Goal: Task Accomplishment & Management: Complete application form

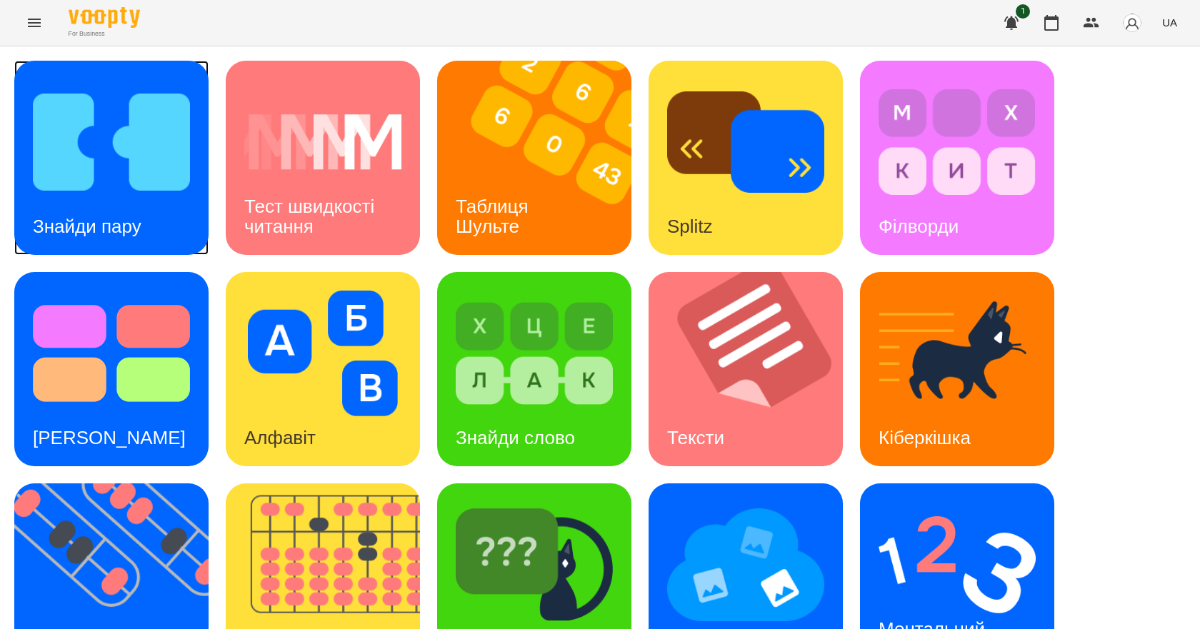
click at [125, 199] on div "Знайди пару" at bounding box center [87, 227] width 146 height 56
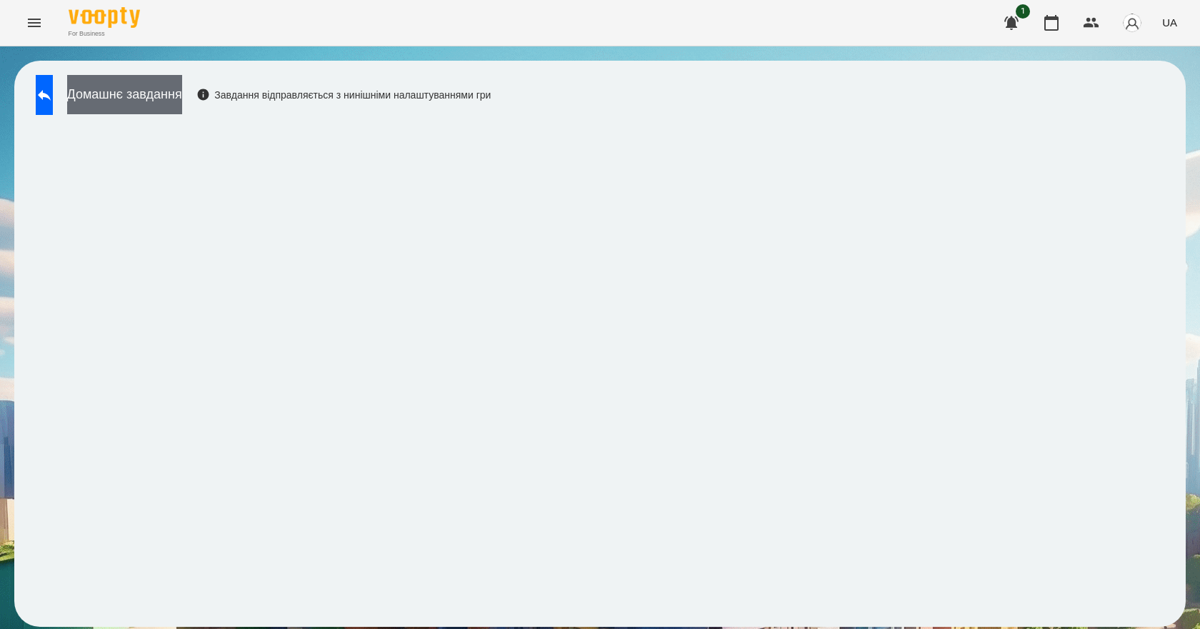
click at [169, 92] on button "Домашнє завдання" at bounding box center [124, 94] width 115 height 39
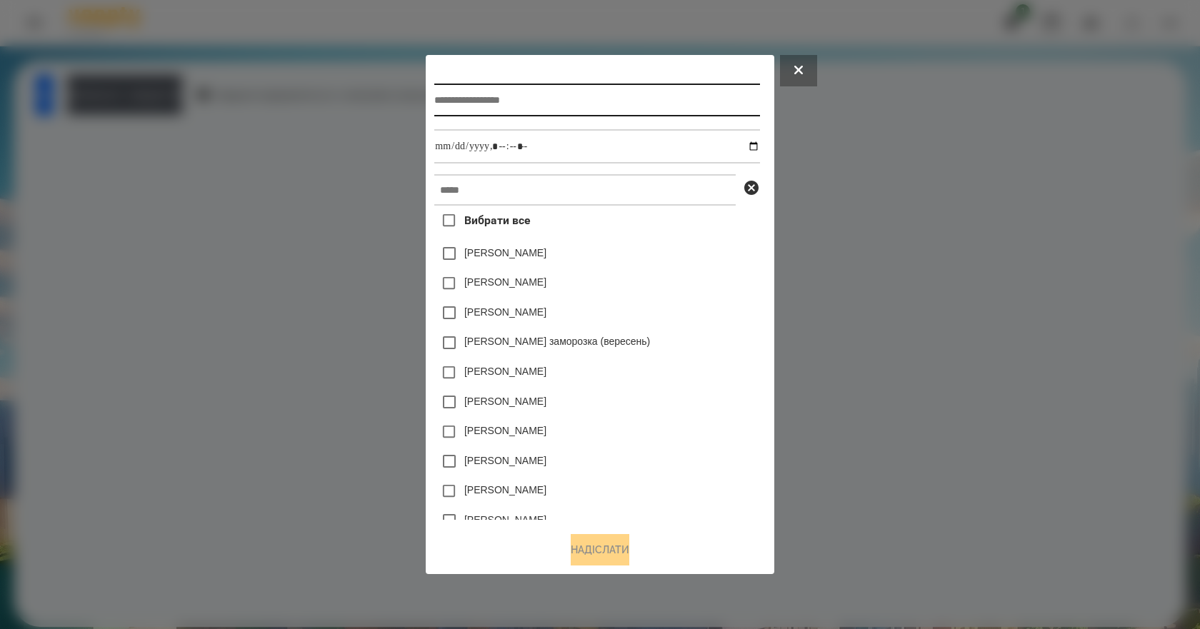
click at [517, 100] on input "text" at bounding box center [596, 100] width 325 height 33
type input "*"
click at [482, 91] on input "****" at bounding box center [596, 100] width 325 height 33
type input "**********"
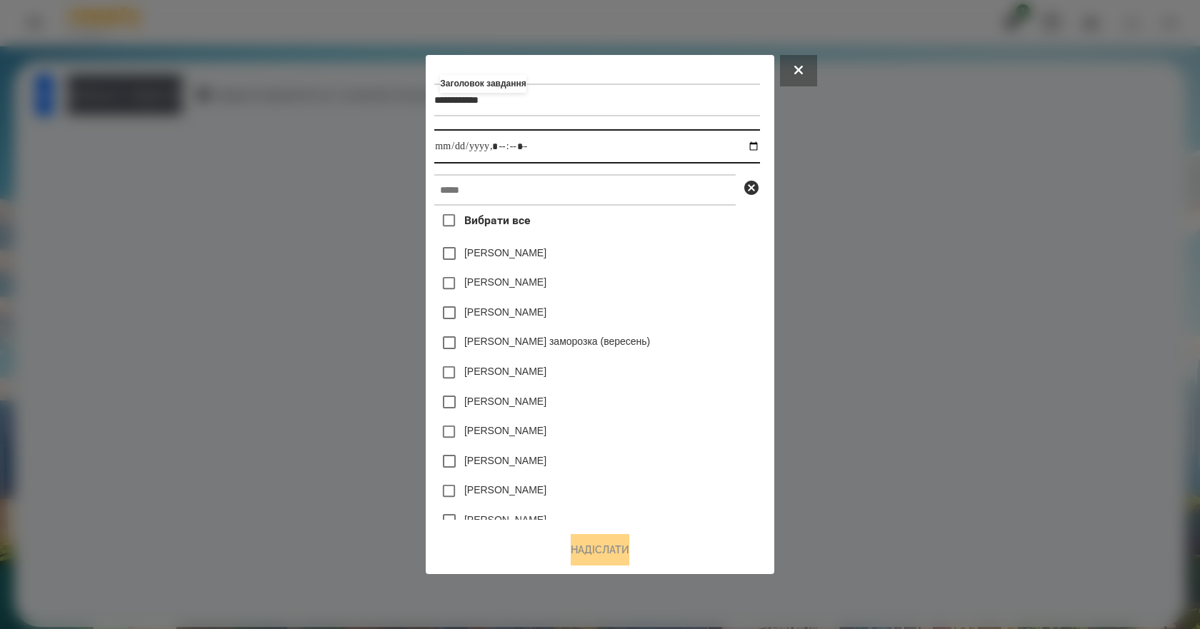
click at [753, 144] on input "datetime-local" at bounding box center [596, 146] width 325 height 34
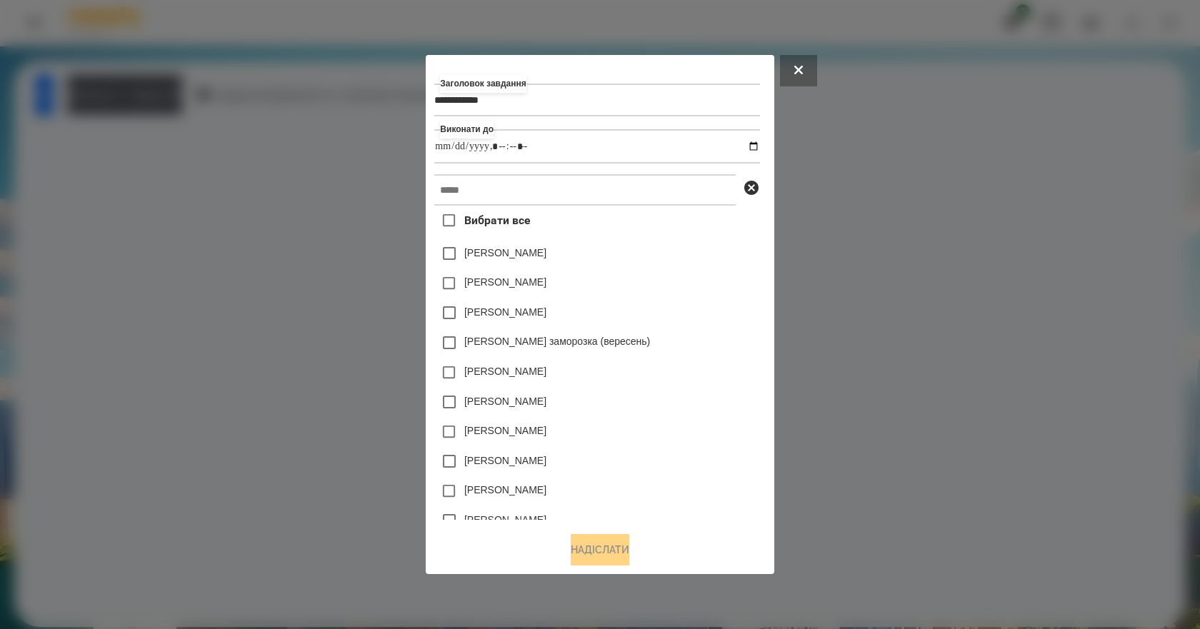
type input "**********"
click at [683, 416] on div "[PERSON_NAME]" at bounding box center [596, 402] width 325 height 30
click at [564, 200] on input "text" at bounding box center [584, 189] width 301 height 31
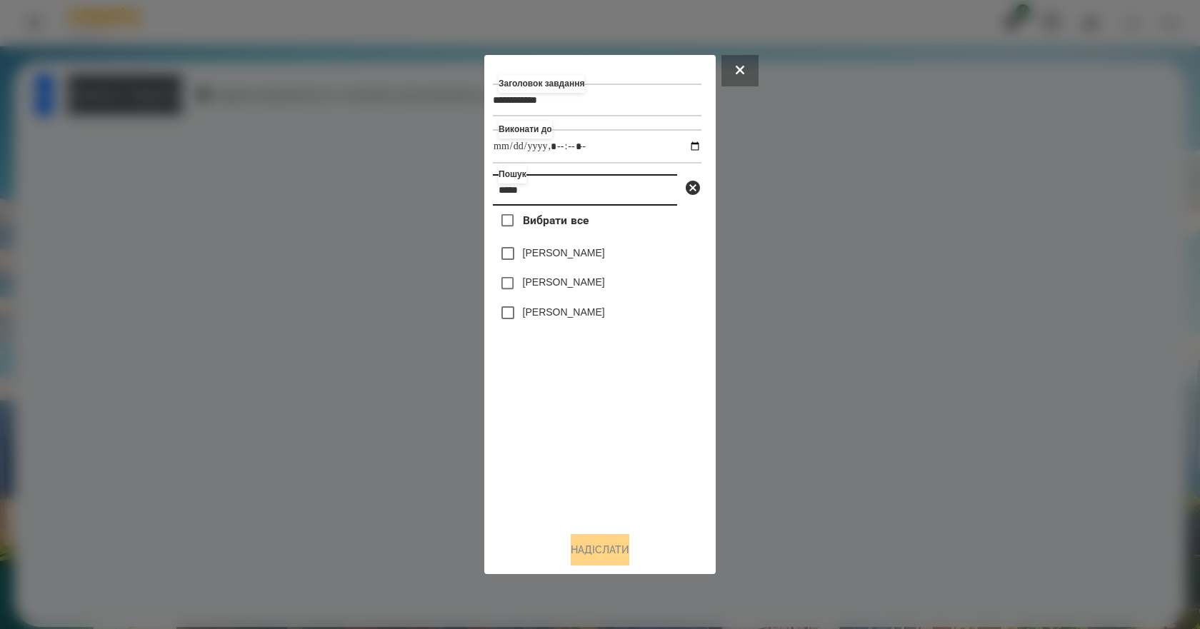
type input "*****"
click at [603, 259] on label "[PERSON_NAME]" at bounding box center [564, 253] width 82 height 14
click at [611, 553] on button "Надіслати" at bounding box center [600, 549] width 59 height 31
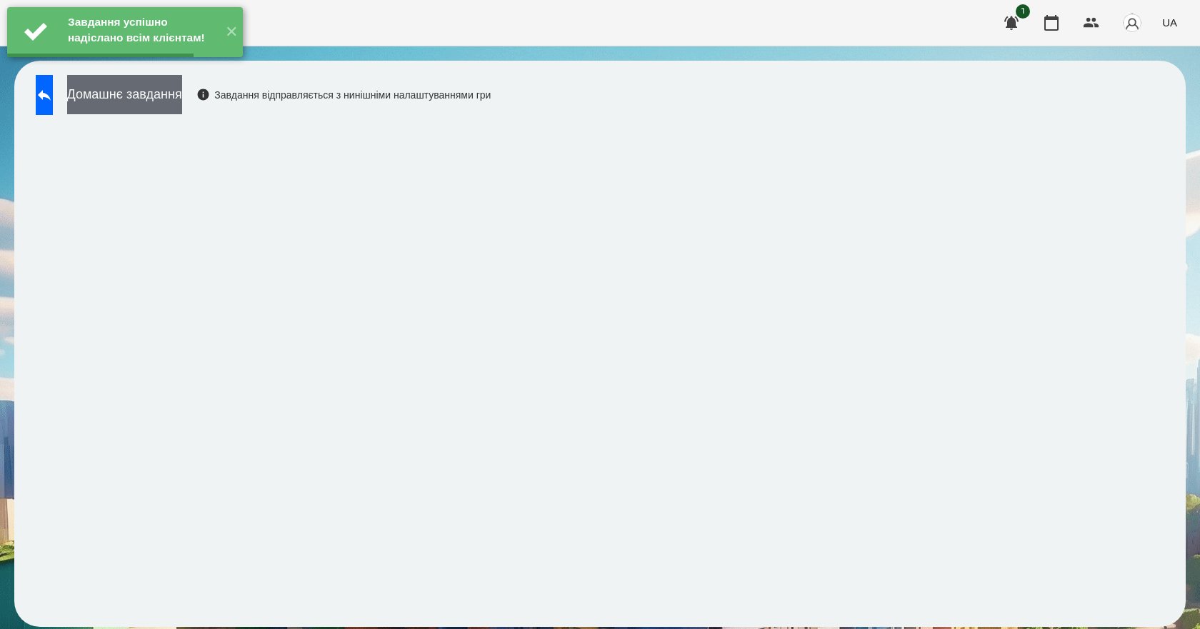
click at [182, 99] on button "Домашнє завдання" at bounding box center [124, 94] width 115 height 39
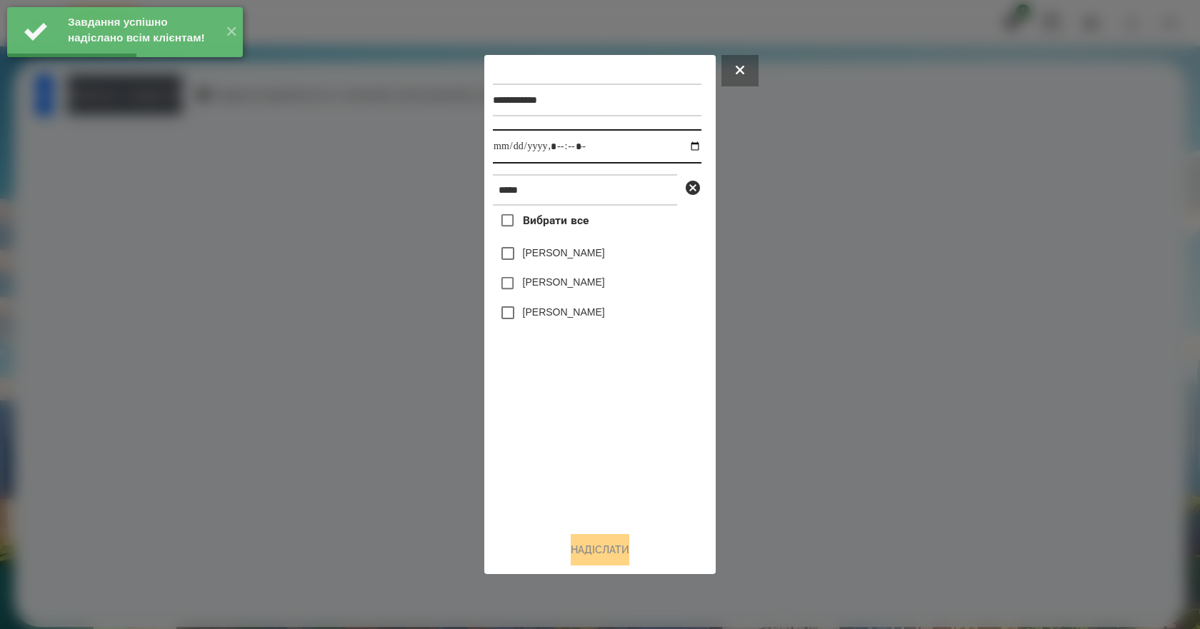
click at [678, 142] on input "datetime-local" at bounding box center [597, 146] width 209 height 34
type input "**********"
drag, startPoint x: 571, startPoint y: 426, endPoint x: 582, endPoint y: 360, distance: 66.6
click at [571, 422] on div "Вибрати все [PERSON_NAME] [PERSON_NAME] [PERSON_NAME]" at bounding box center [597, 363] width 209 height 315
click at [573, 256] on label "[PERSON_NAME]" at bounding box center [564, 253] width 82 height 14
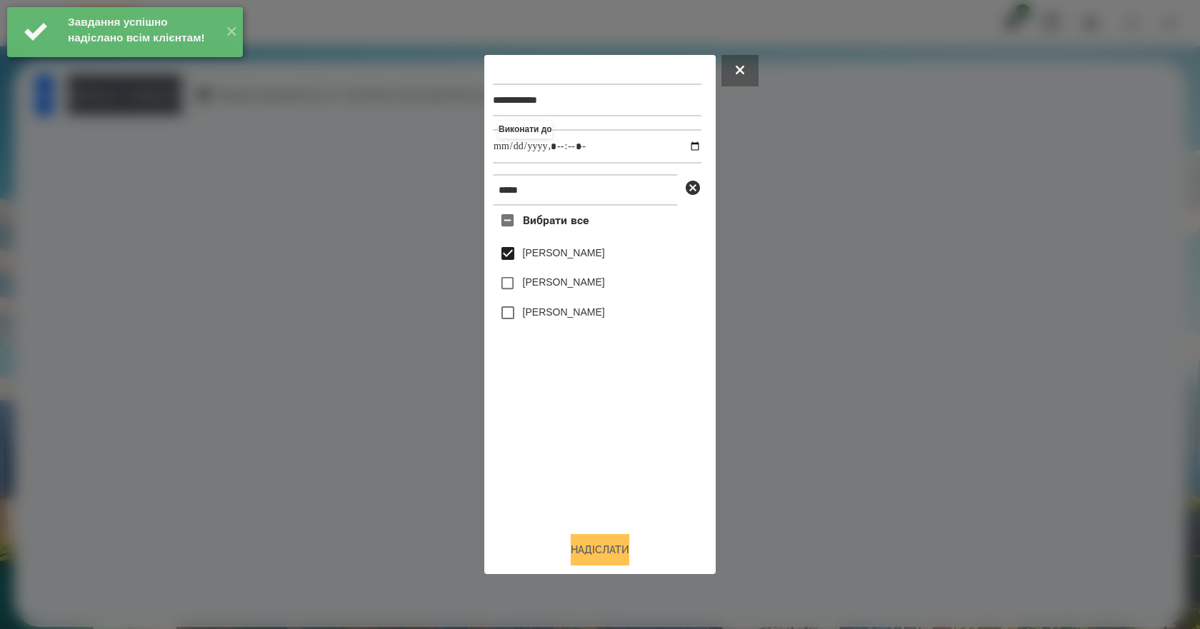
click at [601, 546] on button "Надіслати" at bounding box center [600, 549] width 59 height 31
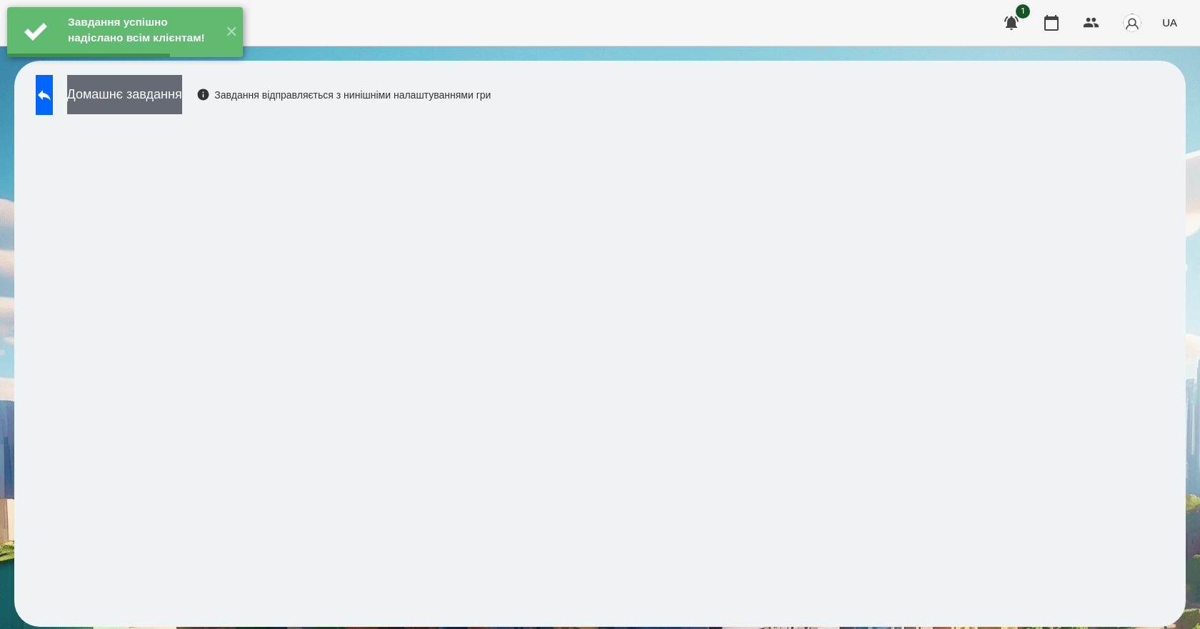
click at [182, 106] on button "Домашнє завдання" at bounding box center [124, 94] width 115 height 39
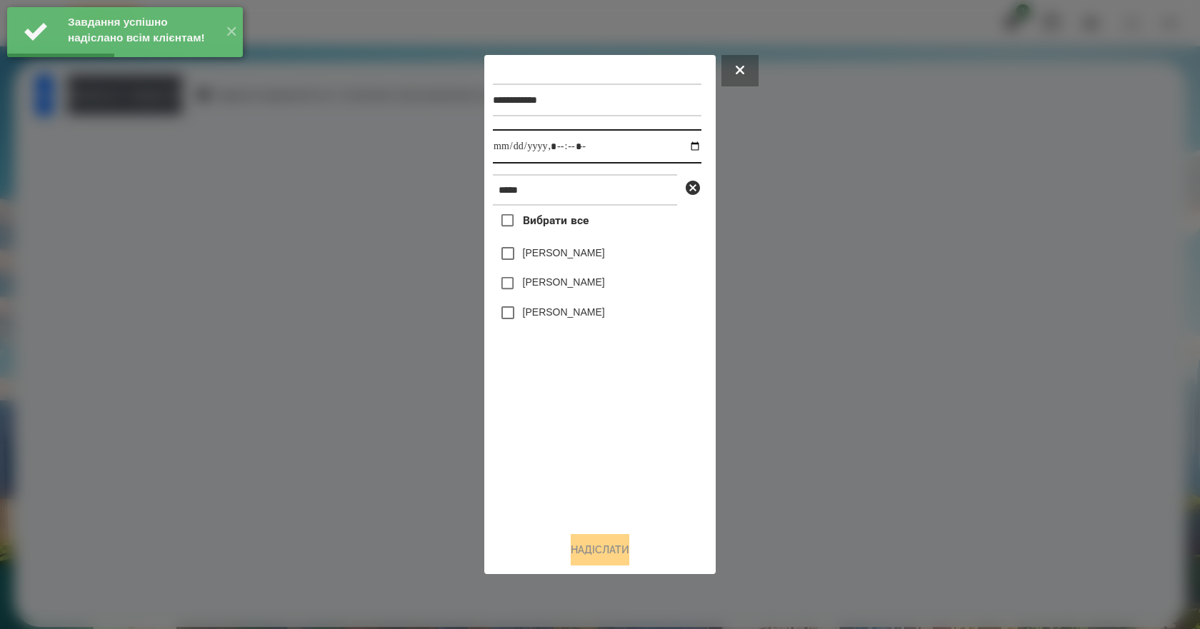
click at [681, 146] on input "datetime-local" at bounding box center [597, 146] width 209 height 34
type input "**********"
click at [576, 423] on div "Вибрати все [PERSON_NAME] [PERSON_NAME] [PERSON_NAME]" at bounding box center [597, 363] width 209 height 315
click at [550, 250] on label "[PERSON_NAME]" at bounding box center [564, 253] width 82 height 14
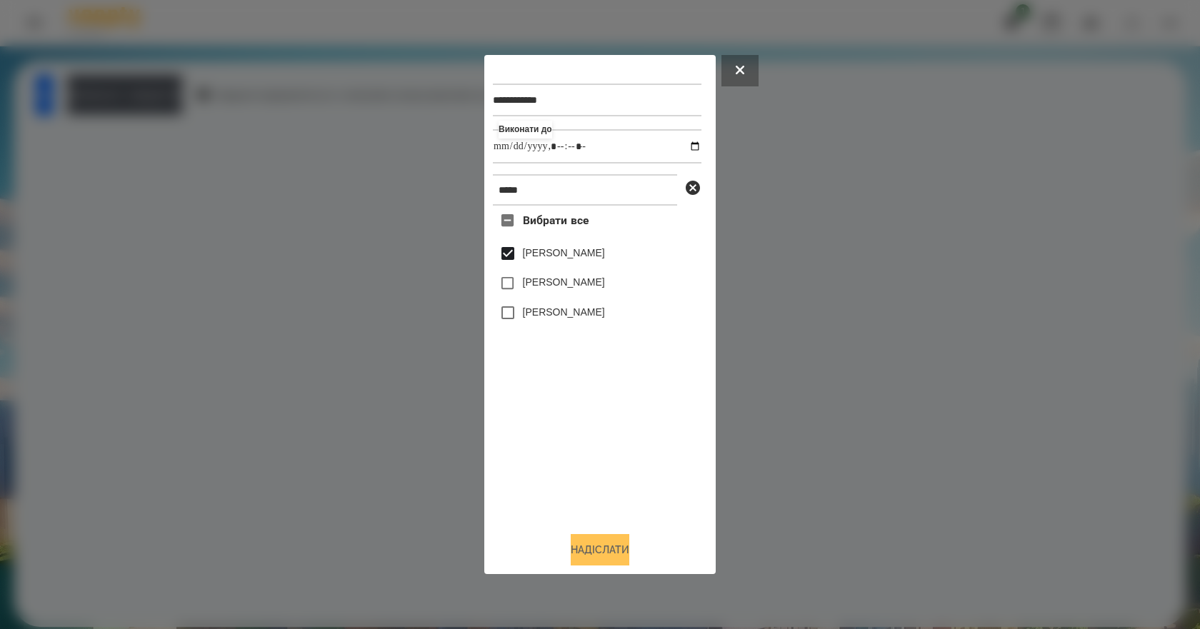
click at [603, 556] on button "Надіслати" at bounding box center [600, 549] width 59 height 31
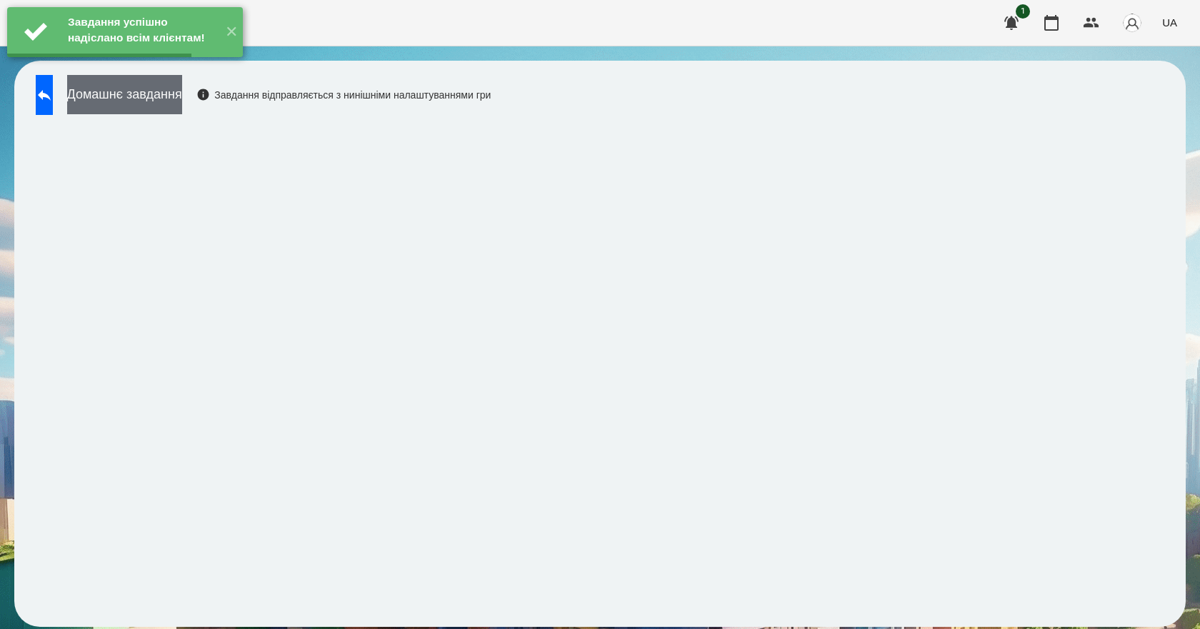
click at [169, 104] on button "Домашнє завдання" at bounding box center [124, 94] width 115 height 39
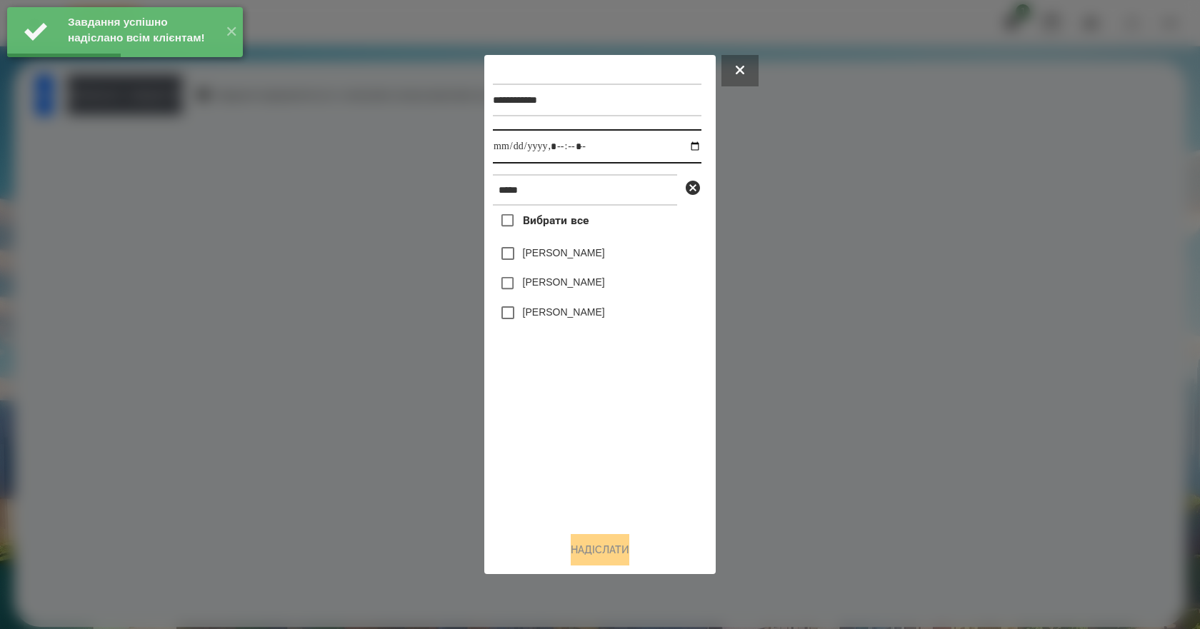
click at [682, 141] on input "datetime-local" at bounding box center [597, 146] width 209 height 34
type input "**********"
drag, startPoint x: 593, startPoint y: 426, endPoint x: 591, endPoint y: 411, distance: 14.4
click at [593, 424] on div "Вибрати все [PERSON_NAME] [PERSON_NAME] [PERSON_NAME]" at bounding box center [597, 363] width 209 height 315
click at [576, 255] on label "[PERSON_NAME]" at bounding box center [564, 253] width 82 height 14
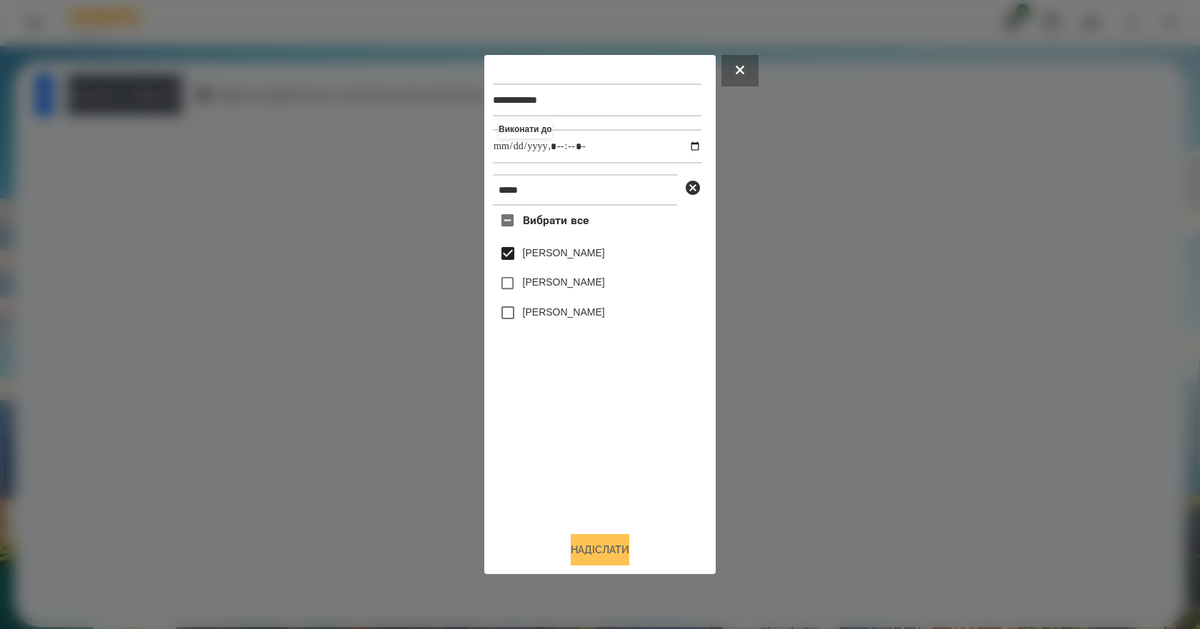
click at [601, 554] on button "Надіслати" at bounding box center [600, 549] width 59 height 31
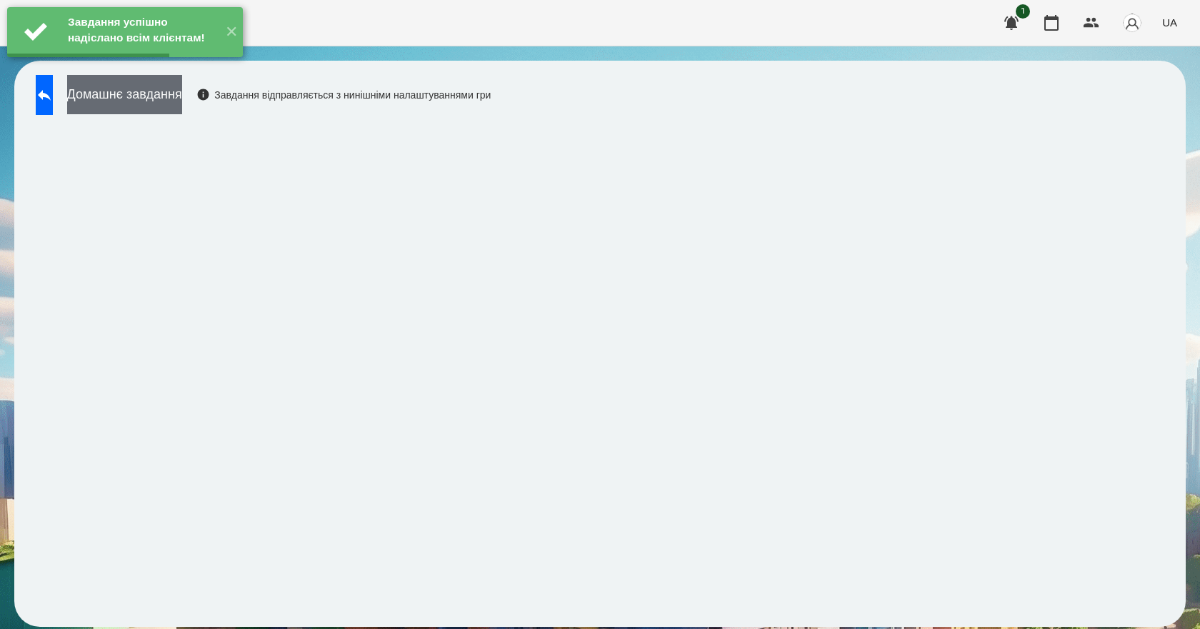
click at [182, 109] on button "Домашнє завдання" at bounding box center [124, 94] width 115 height 39
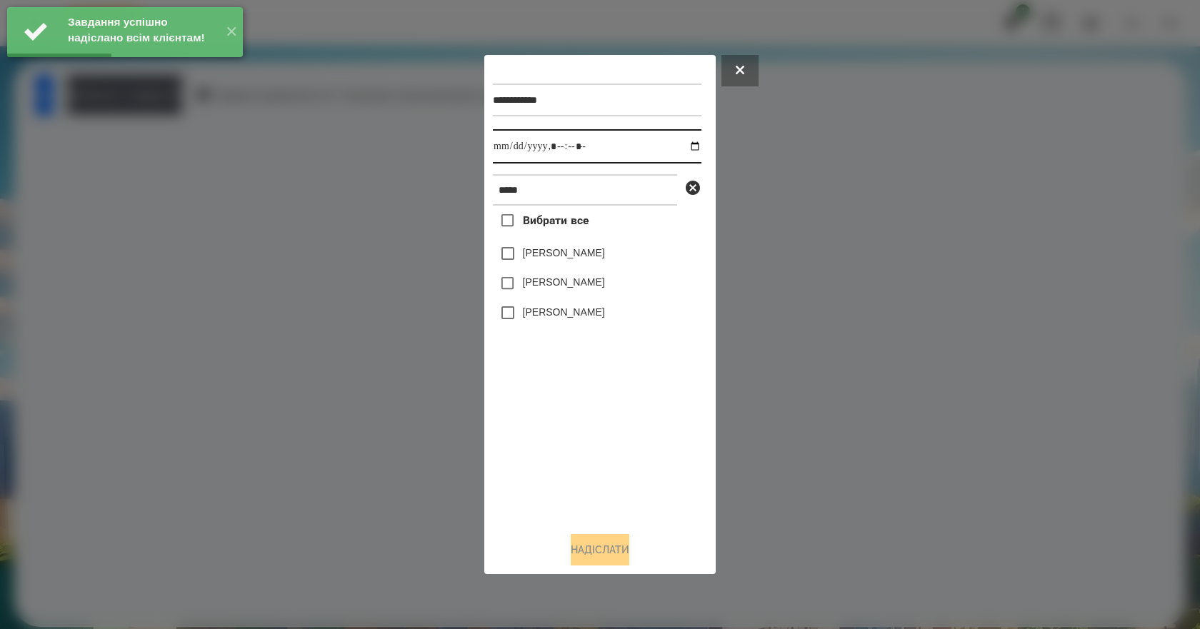
click at [683, 149] on input "datetime-local" at bounding box center [597, 146] width 209 height 34
type input "**********"
click at [623, 443] on div "Вибрати все [PERSON_NAME] [PERSON_NAME] [PERSON_NAME]" at bounding box center [597, 363] width 209 height 315
click at [553, 259] on label "[PERSON_NAME]" at bounding box center [564, 253] width 82 height 14
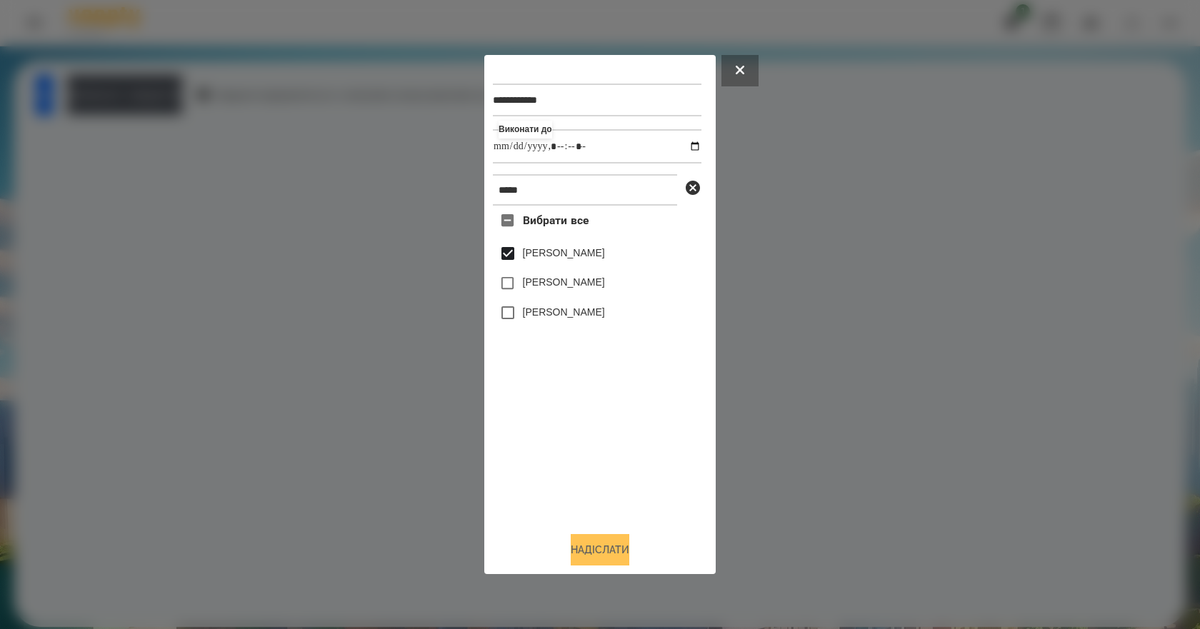
click at [611, 545] on button "Надіслати" at bounding box center [600, 549] width 59 height 31
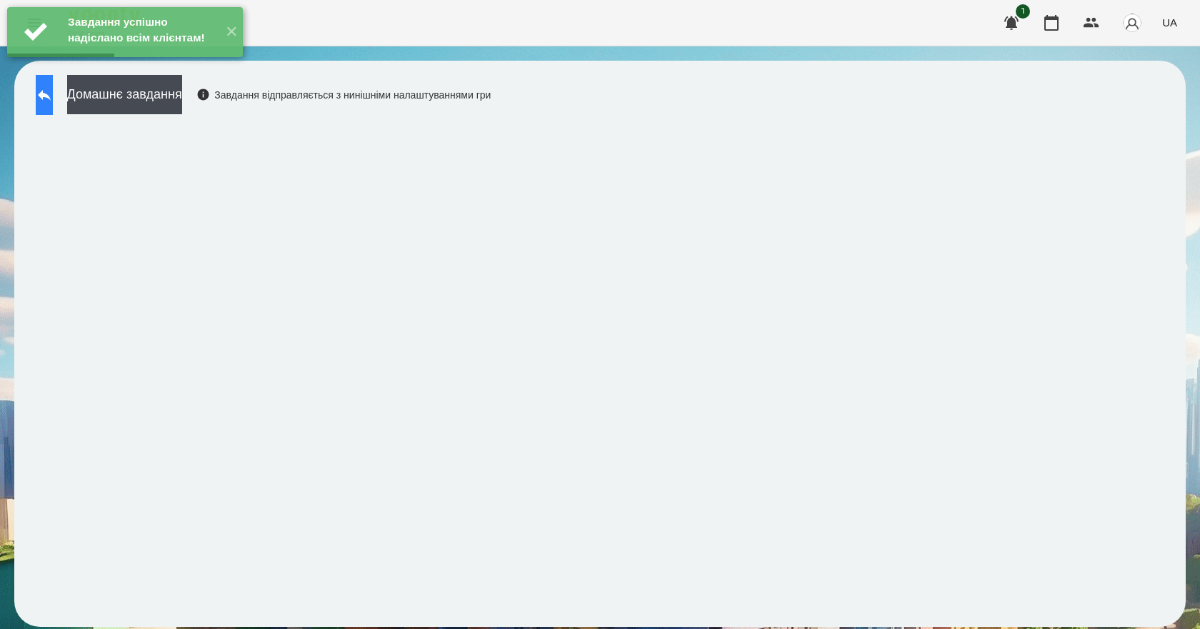
click at [53, 97] on icon at bounding box center [44, 94] width 17 height 17
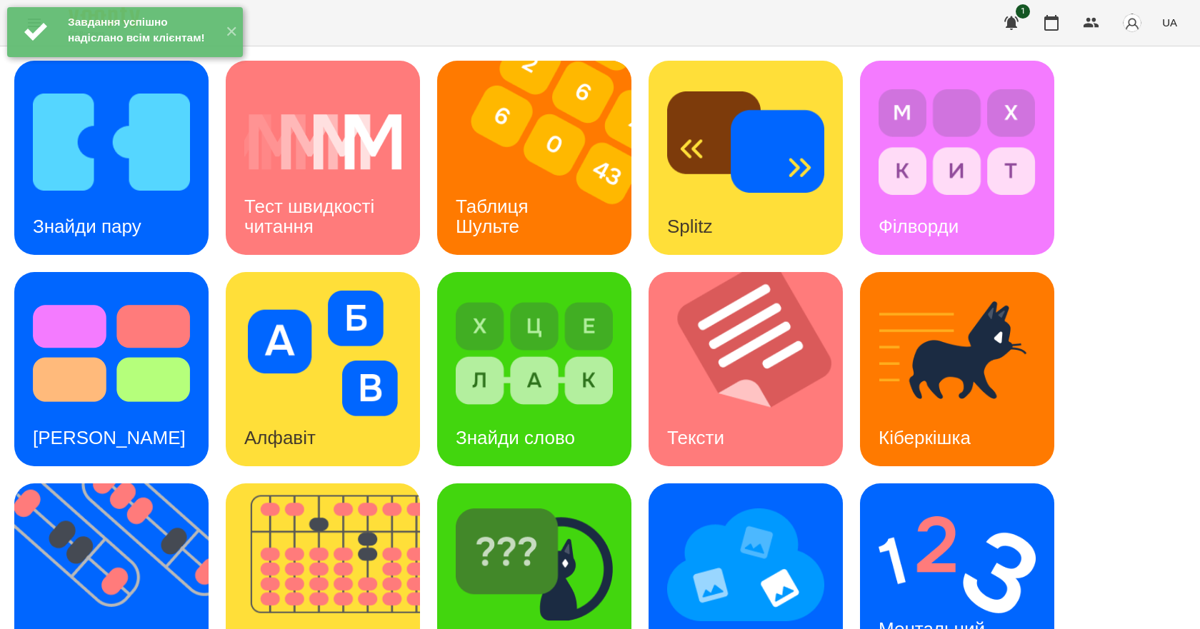
scroll to position [203, 0]
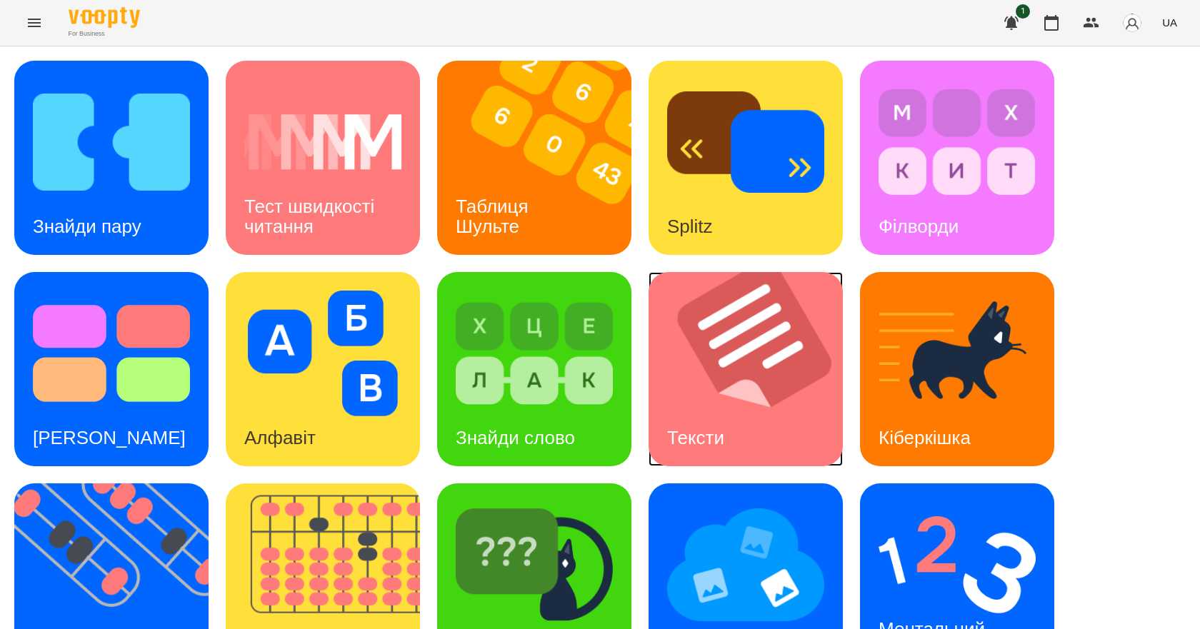
click at [743, 410] on div "Тексти" at bounding box center [695, 438] width 94 height 56
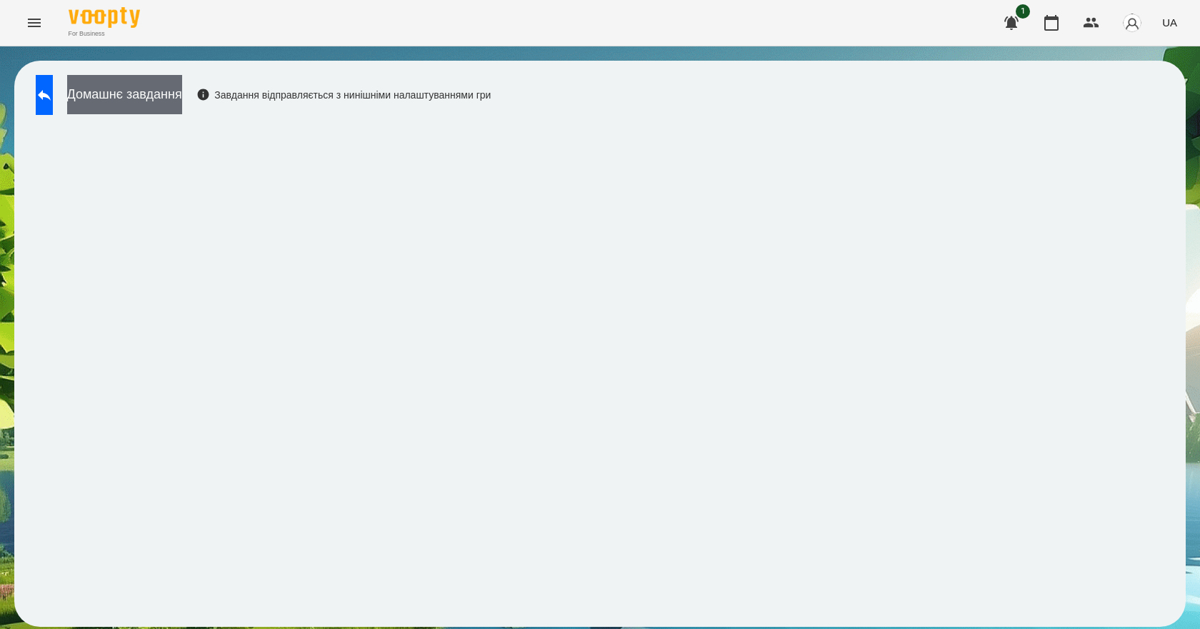
click at [182, 98] on button "Домашнє завдання" at bounding box center [124, 94] width 115 height 39
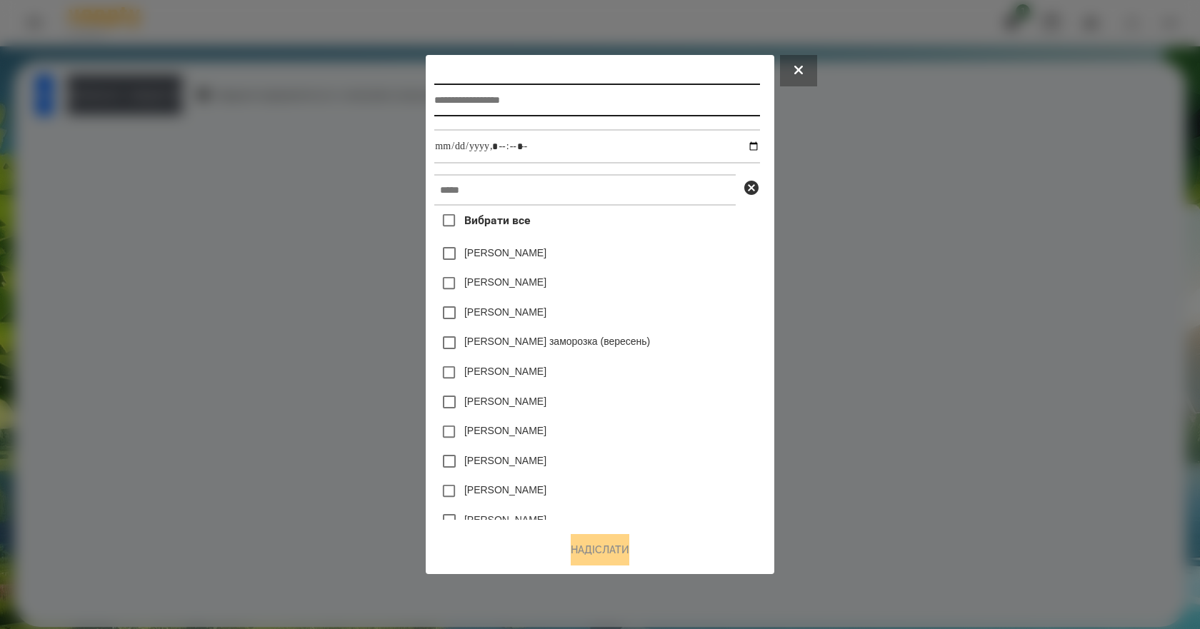
click at [488, 91] on input "text" at bounding box center [596, 100] width 325 height 33
type input "**********"
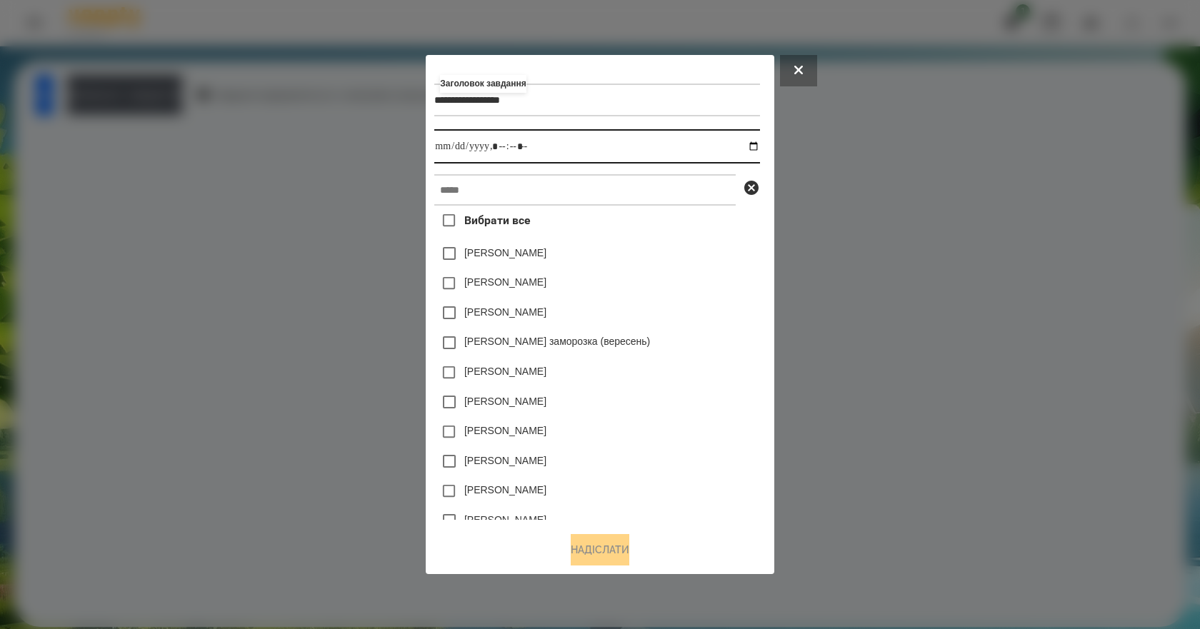
click at [759, 146] on input "datetime-local" at bounding box center [596, 146] width 325 height 34
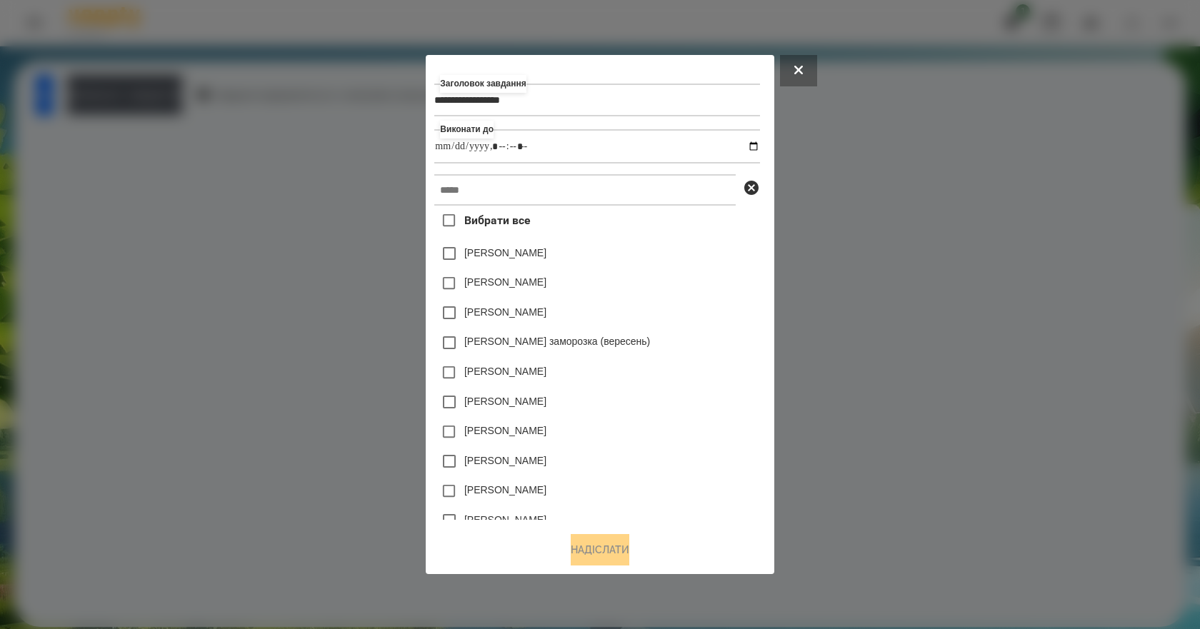
type input "**********"
click at [727, 305] on div "[PERSON_NAME]" at bounding box center [596, 313] width 325 height 30
click at [593, 197] on input "text" at bounding box center [584, 189] width 301 height 31
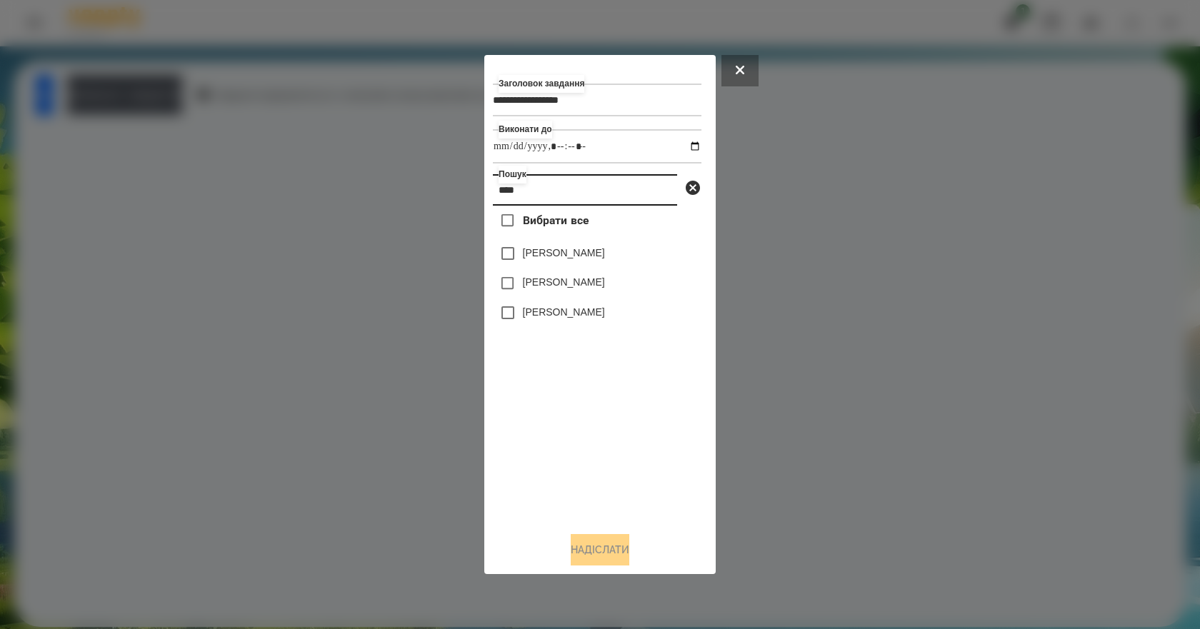
type input "****"
click at [583, 259] on label "[PERSON_NAME]" at bounding box center [564, 253] width 82 height 14
click at [599, 562] on button "Надіслати" at bounding box center [600, 549] width 59 height 31
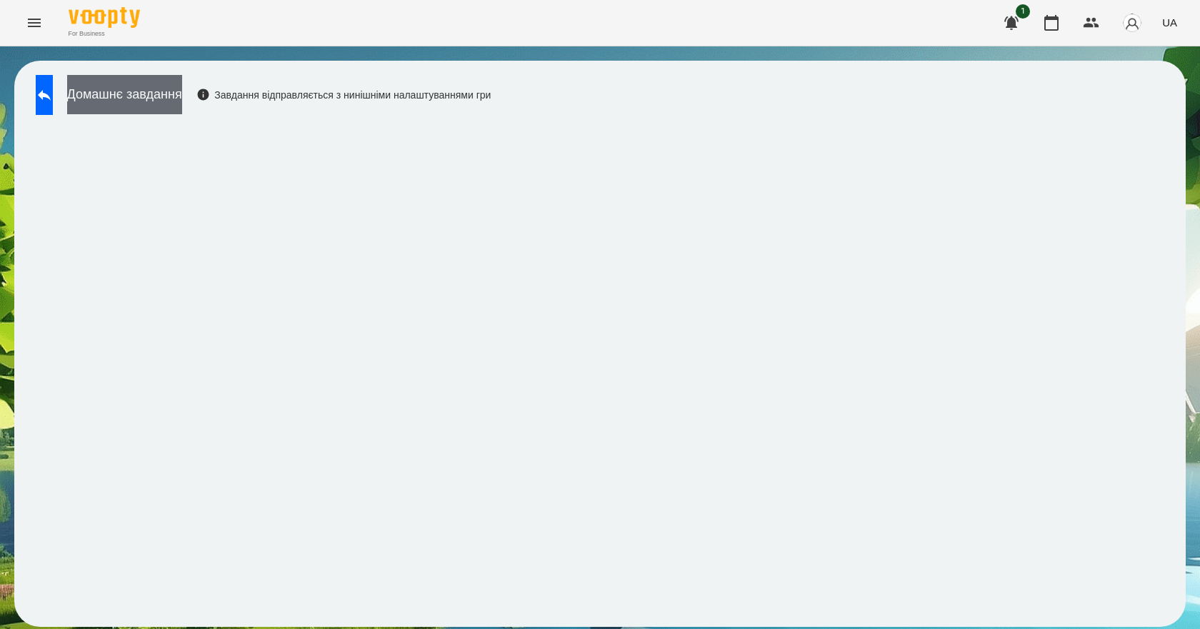
click at [182, 102] on button "Домашнє завдання" at bounding box center [124, 94] width 115 height 39
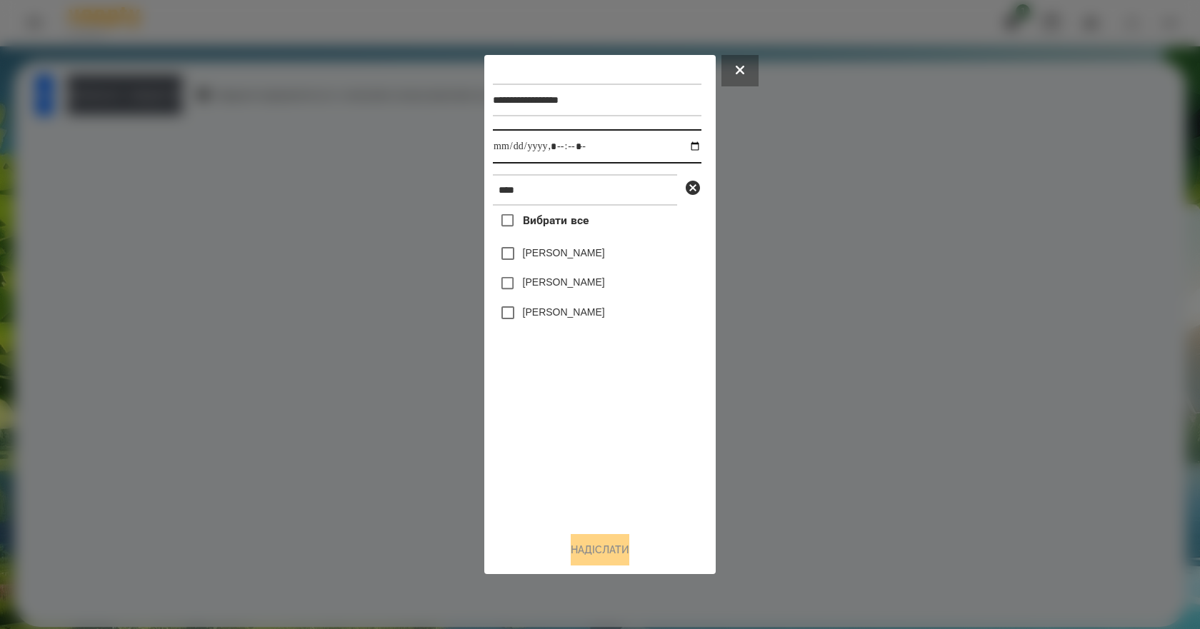
click at [679, 144] on input "datetime-local" at bounding box center [597, 146] width 209 height 34
type input "**********"
click at [582, 463] on div "Вибрати все [PERSON_NAME] [PERSON_NAME] [PERSON_NAME]" at bounding box center [597, 363] width 209 height 315
click at [601, 255] on label "[PERSON_NAME]" at bounding box center [564, 253] width 82 height 14
click at [610, 560] on button "Надіслати" at bounding box center [600, 549] width 59 height 31
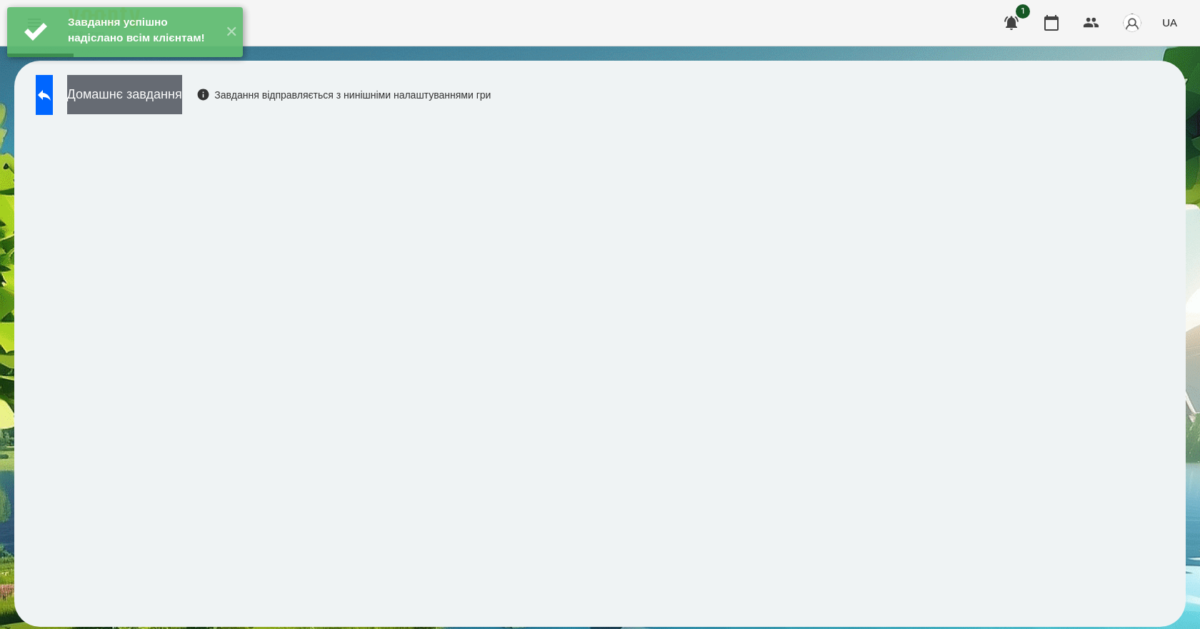
click at [182, 108] on button "Домашнє завдання" at bounding box center [124, 94] width 115 height 39
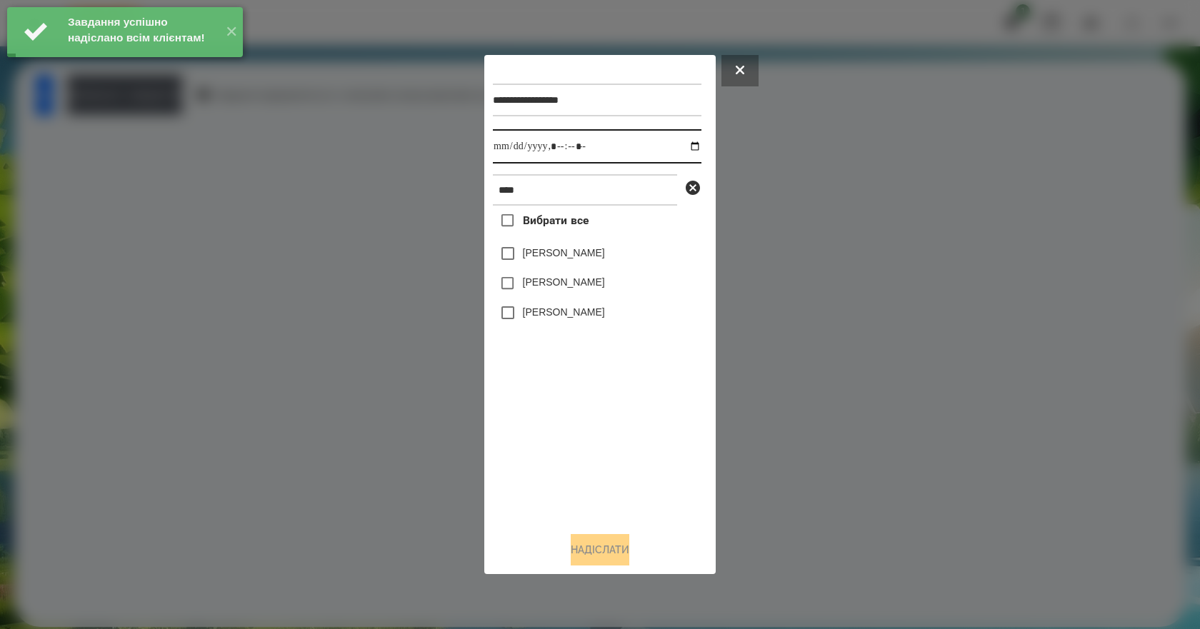
click at [681, 146] on input "datetime-local" at bounding box center [597, 146] width 209 height 34
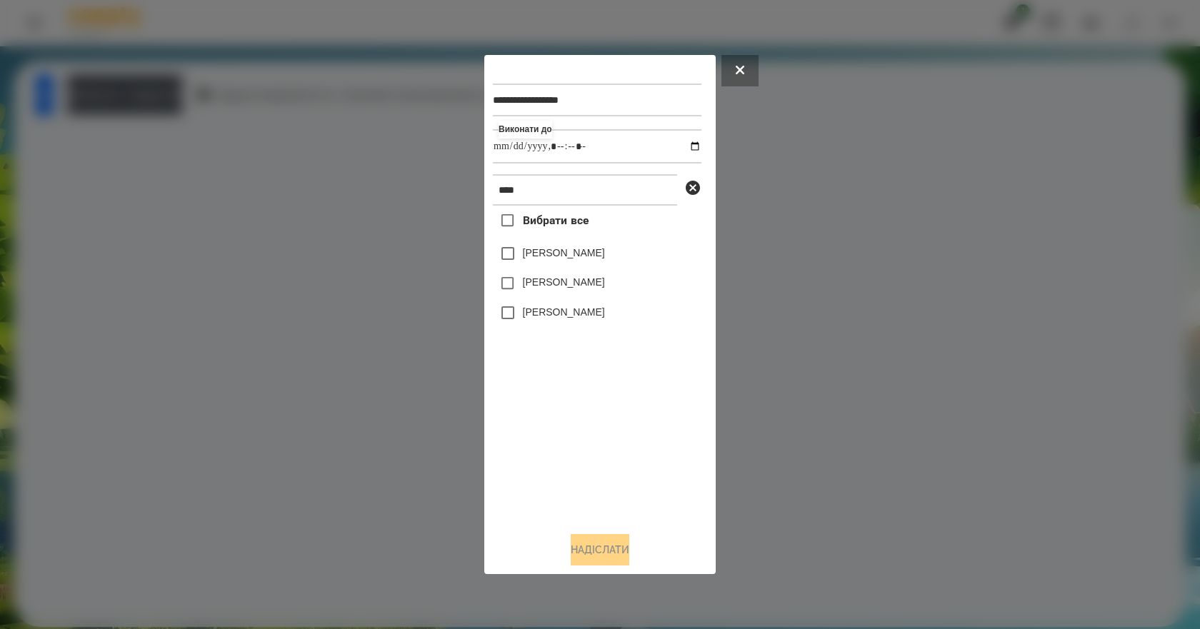
type input "**********"
click at [596, 493] on div "Вибрати все [PERSON_NAME] [PERSON_NAME] [PERSON_NAME]" at bounding box center [597, 363] width 209 height 315
click at [583, 259] on label "[PERSON_NAME]" at bounding box center [564, 253] width 82 height 14
click at [617, 555] on button "Надіслати" at bounding box center [600, 549] width 59 height 31
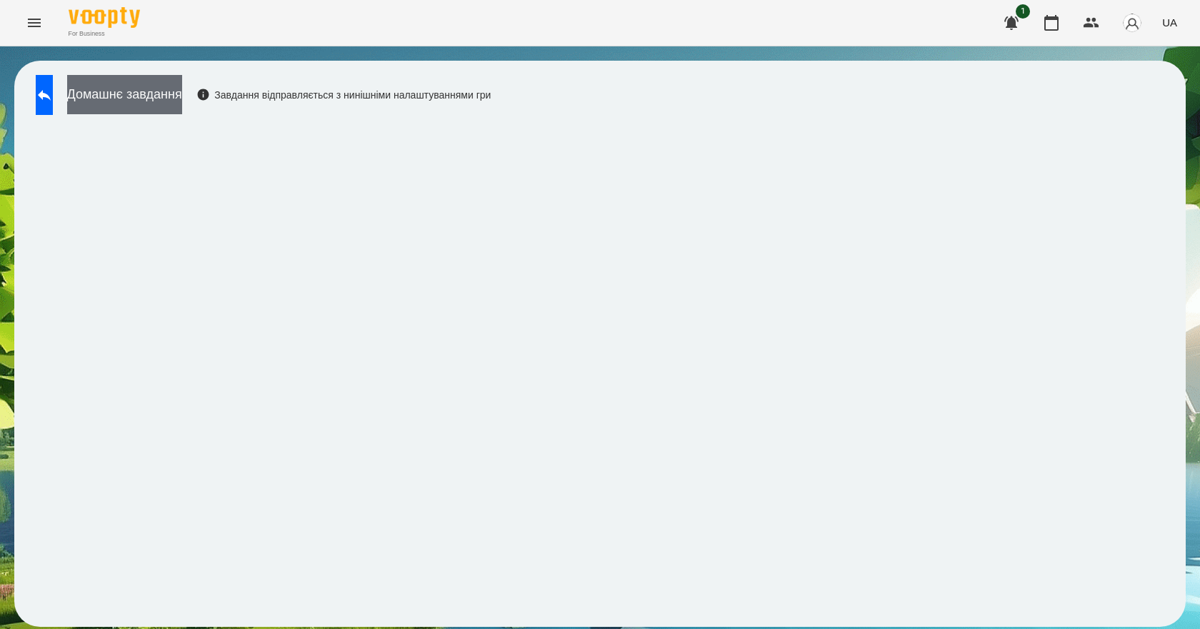
click at [182, 89] on button "Домашнє завдання" at bounding box center [124, 94] width 115 height 39
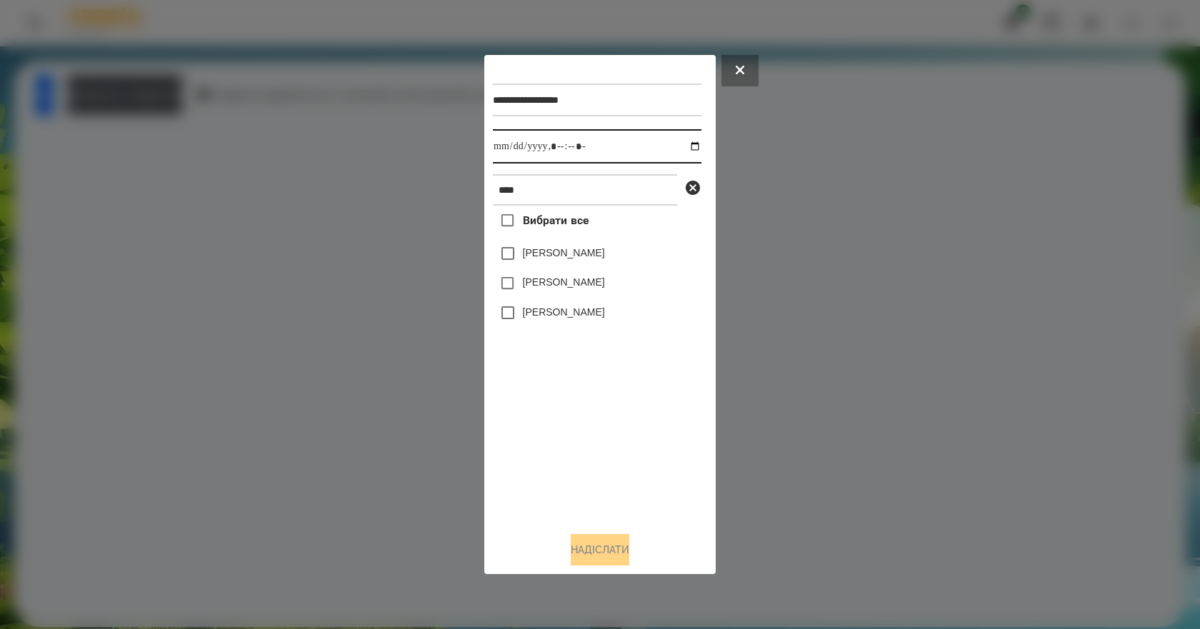
click at [682, 146] on input "datetime-local" at bounding box center [597, 146] width 209 height 34
type input "**********"
drag, startPoint x: 592, startPoint y: 494, endPoint x: 588, endPoint y: 429, distance: 65.1
click at [592, 494] on div "Вибрати все [PERSON_NAME] [PERSON_NAME] [PERSON_NAME]" at bounding box center [597, 363] width 209 height 315
click at [593, 254] on label "[PERSON_NAME]" at bounding box center [564, 253] width 82 height 14
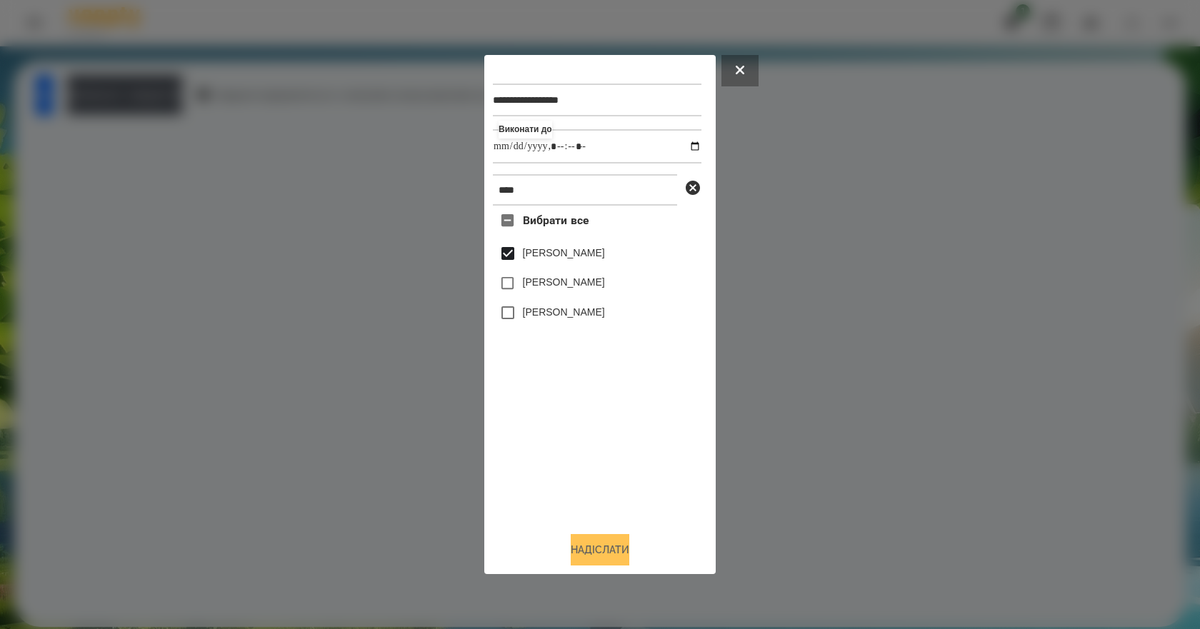
click at [596, 542] on button "Надіслати" at bounding box center [600, 549] width 59 height 31
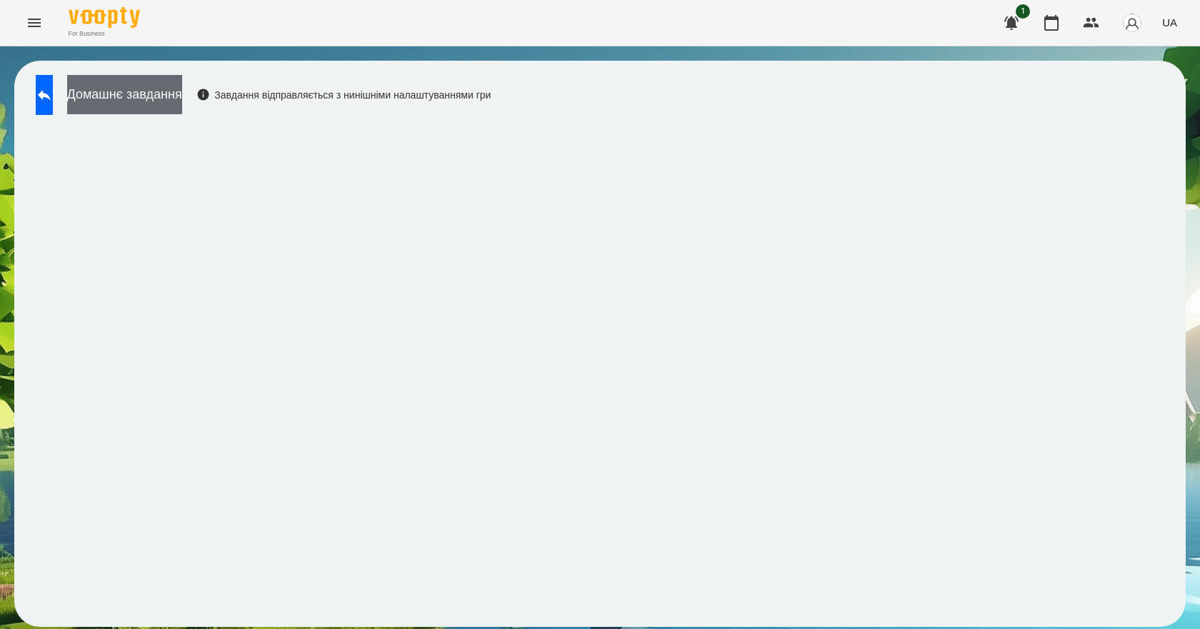
click at [182, 95] on button "Домашнє завдання" at bounding box center [124, 94] width 115 height 39
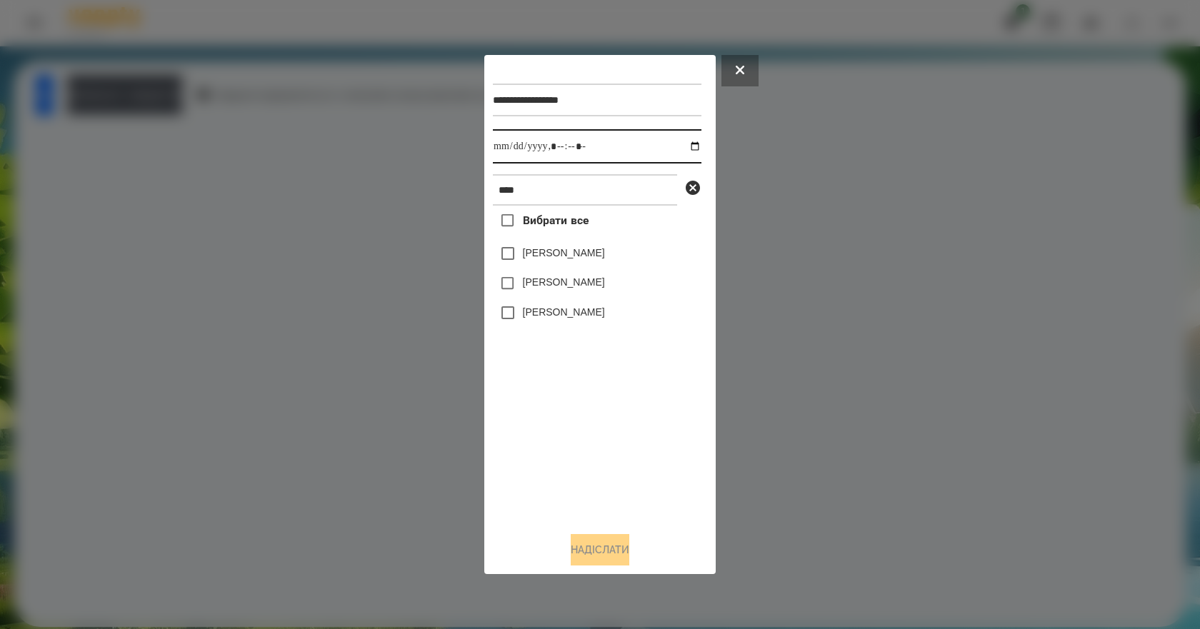
click at [679, 139] on input "datetime-local" at bounding box center [597, 146] width 209 height 34
type input "**********"
click at [607, 466] on div "Вибрати все [PERSON_NAME] [PERSON_NAME] [PERSON_NAME]" at bounding box center [597, 363] width 209 height 315
click at [592, 258] on label "[PERSON_NAME]" at bounding box center [564, 253] width 82 height 14
click at [602, 559] on button "Надіслати" at bounding box center [600, 549] width 59 height 31
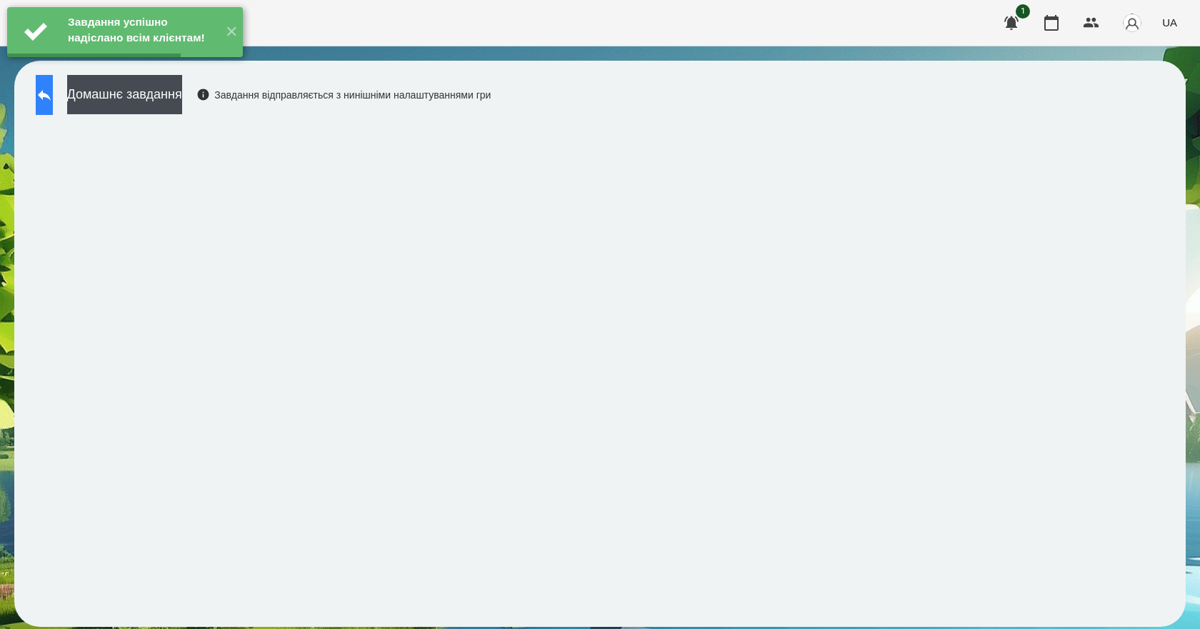
click at [53, 103] on icon at bounding box center [44, 94] width 17 height 17
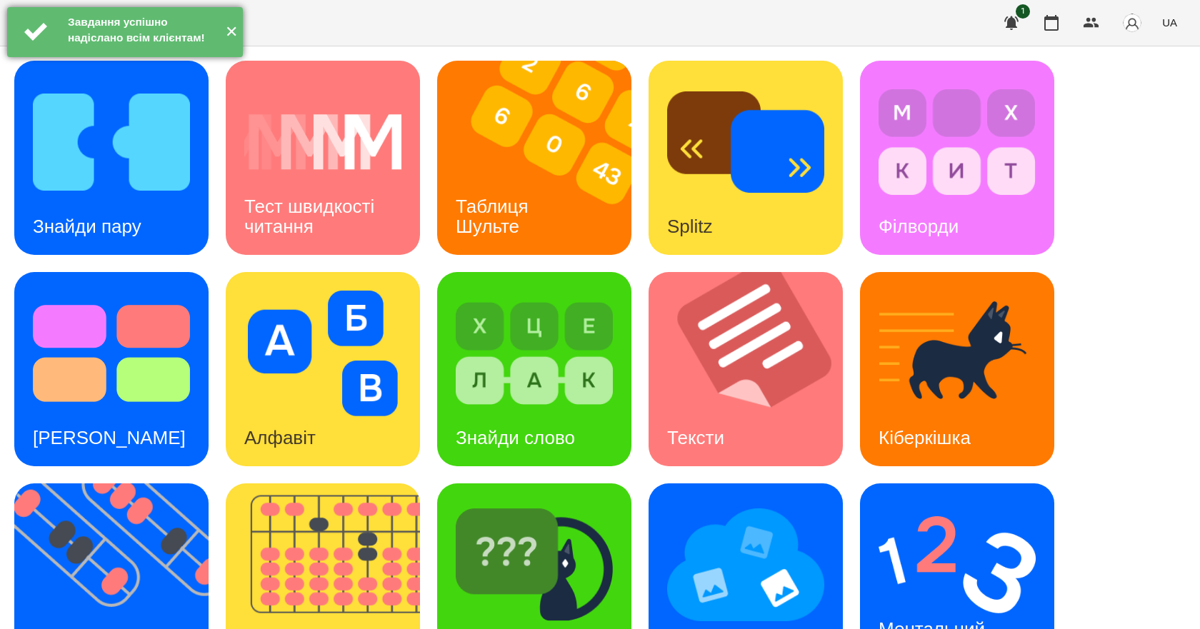
click at [223, 39] on button "✕" at bounding box center [231, 32] width 24 height 50
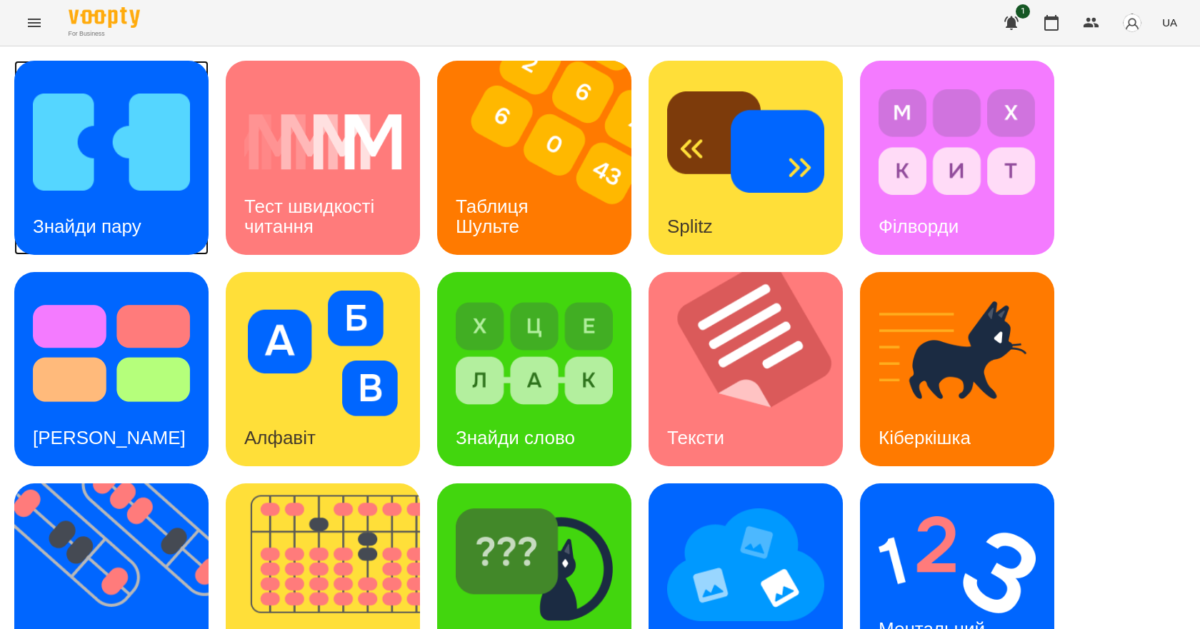
click at [85, 221] on h3 "Знайди пару" at bounding box center [87, 226] width 109 height 21
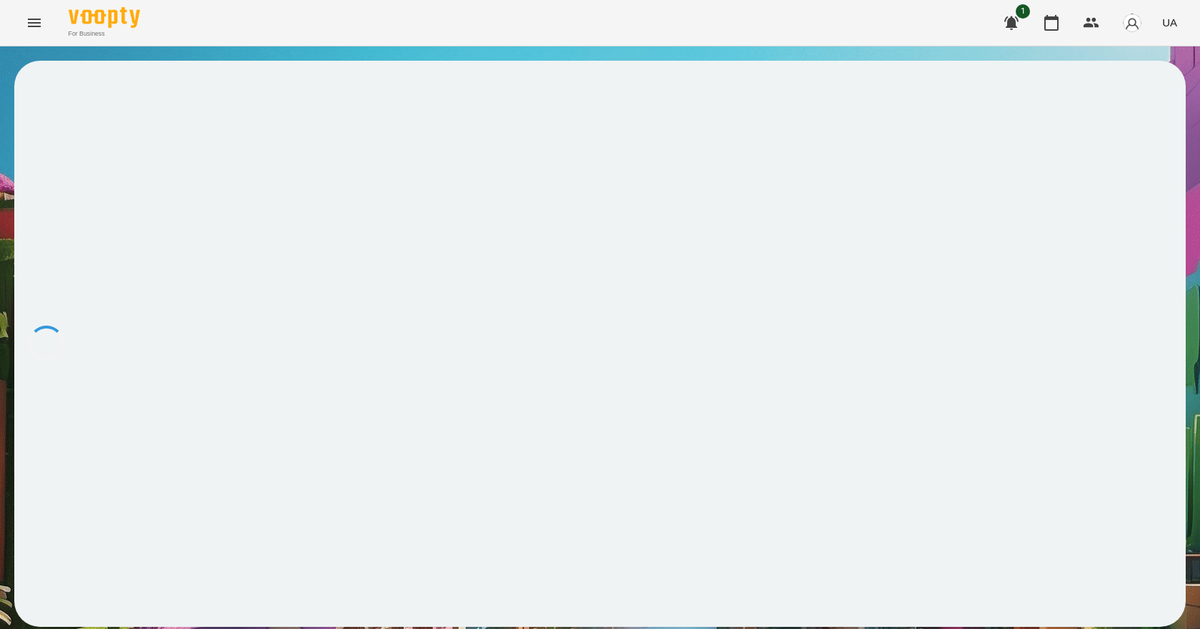
click at [85, 221] on div at bounding box center [599, 344] width 1171 height 566
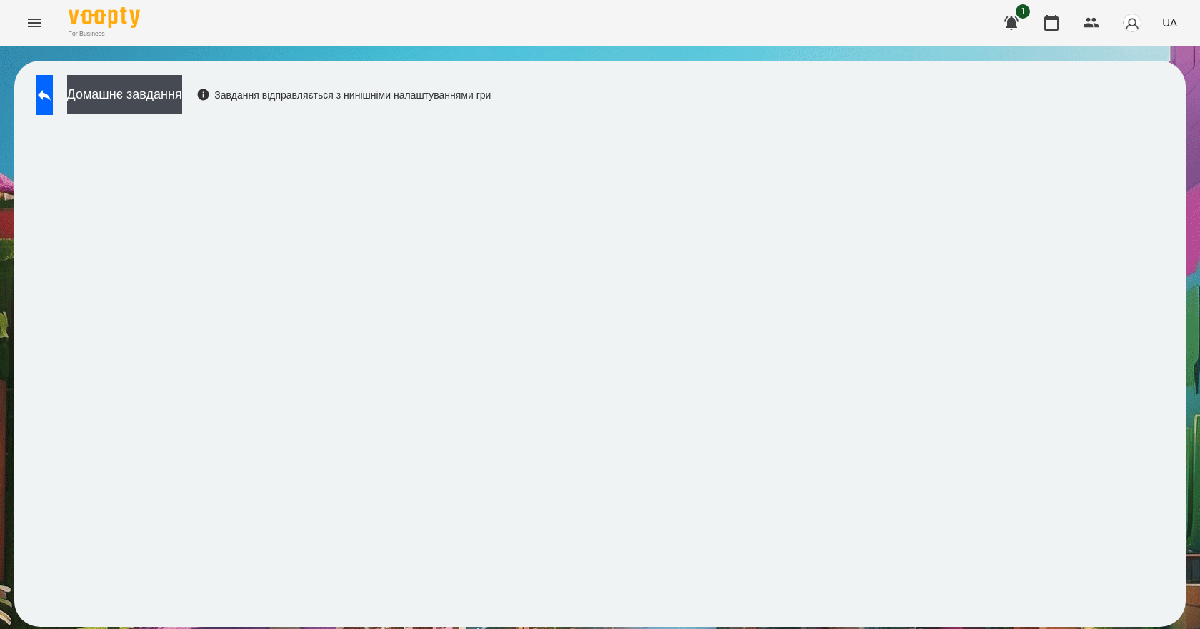
click at [9, 568] on div "Домашнє завдання Завдання відправляється з нинішніми налаштуваннями гри" at bounding box center [600, 343] width 1200 height 595
drag, startPoint x: 10, startPoint y: 568, endPoint x: 2, endPoint y: 560, distance: 11.6
click at [9, 568] on div "Домашнє завдання Завдання відправляється з нинішніми налаштуваннями гри" at bounding box center [600, 343] width 1200 height 595
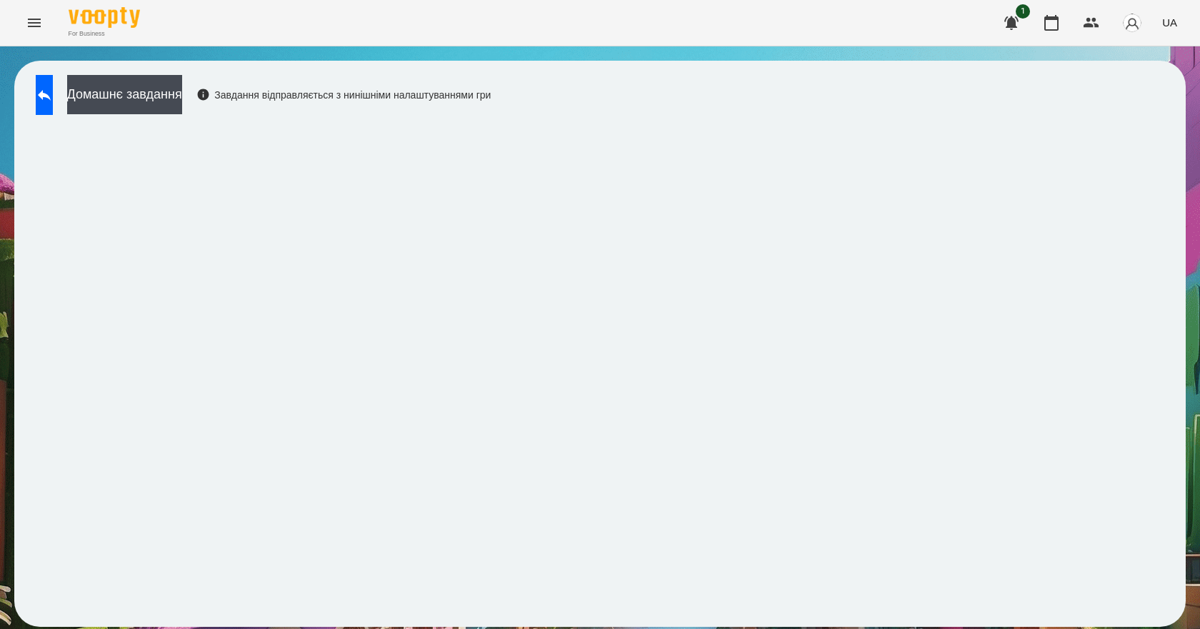
click at [683, 106] on div "Домашнє завдання Завдання відправляється з нинішніми налаштуваннями гри" at bounding box center [599, 344] width 1171 height 566
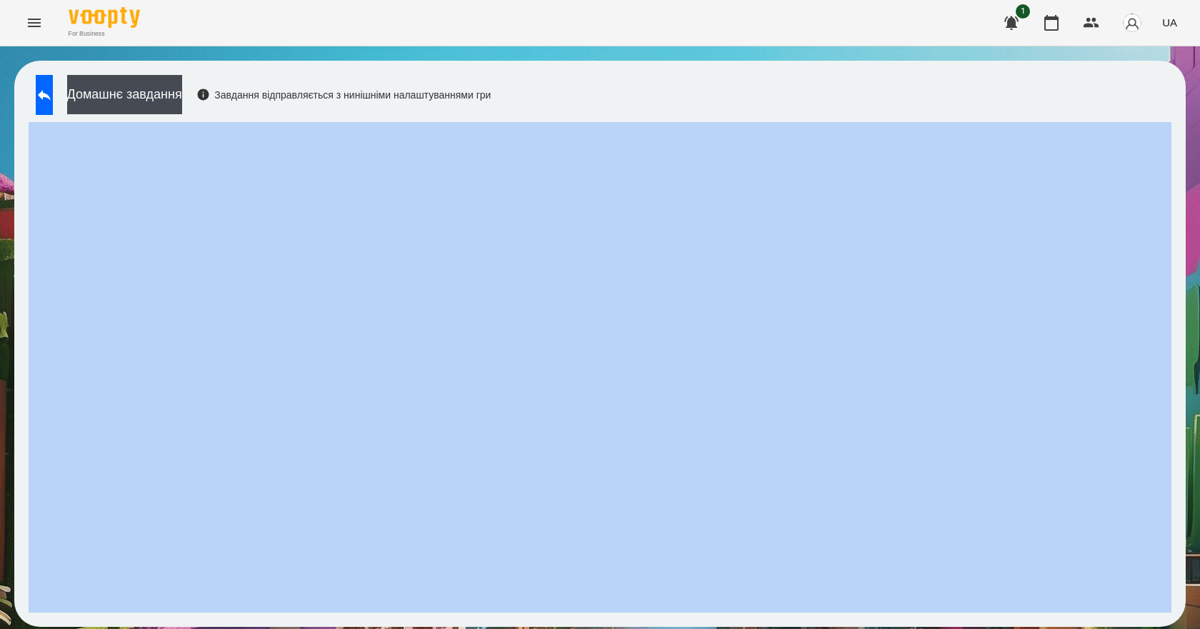
click at [683, 108] on div "Домашнє завдання Завдання відправляється з нинішніми налаштуваннями гри" at bounding box center [599, 344] width 1171 height 566
click at [736, 82] on div "Домашнє завдання Завдання відправляється з нинішніми налаштуваннями гри" at bounding box center [599, 344] width 1171 height 566
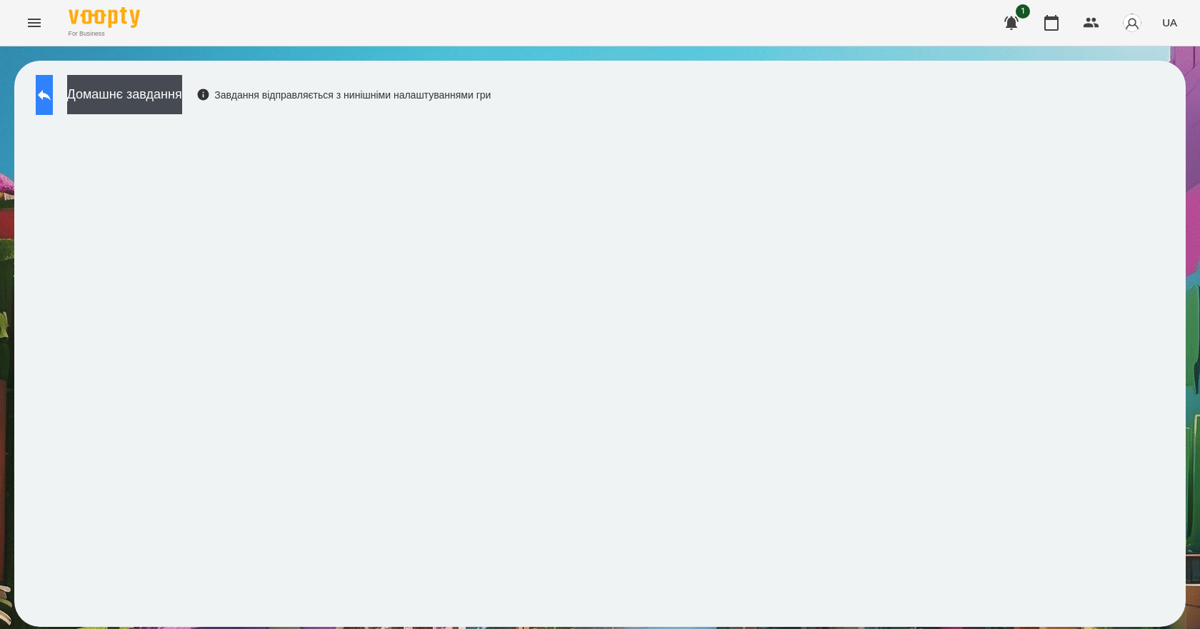
click at [53, 85] on button at bounding box center [44, 95] width 17 height 40
